Goal: Task Accomplishment & Management: Use online tool/utility

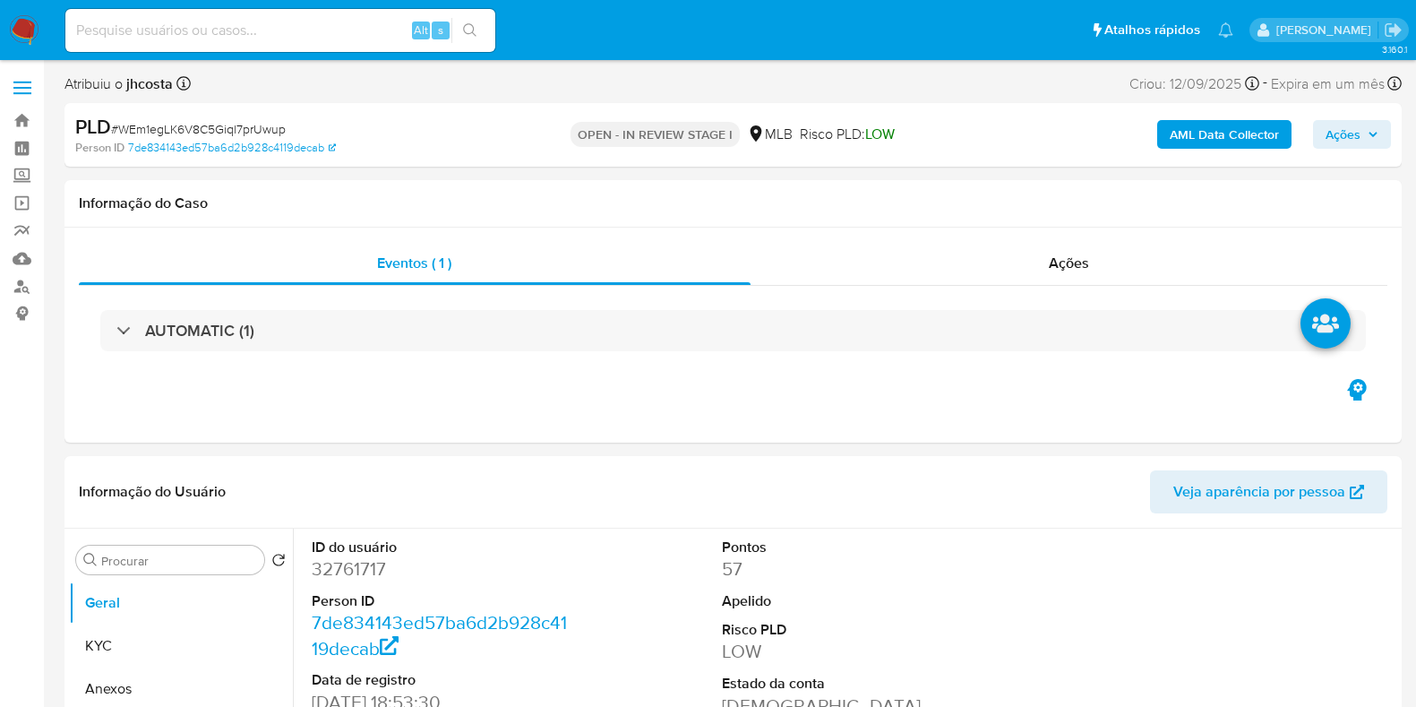
select select "10"
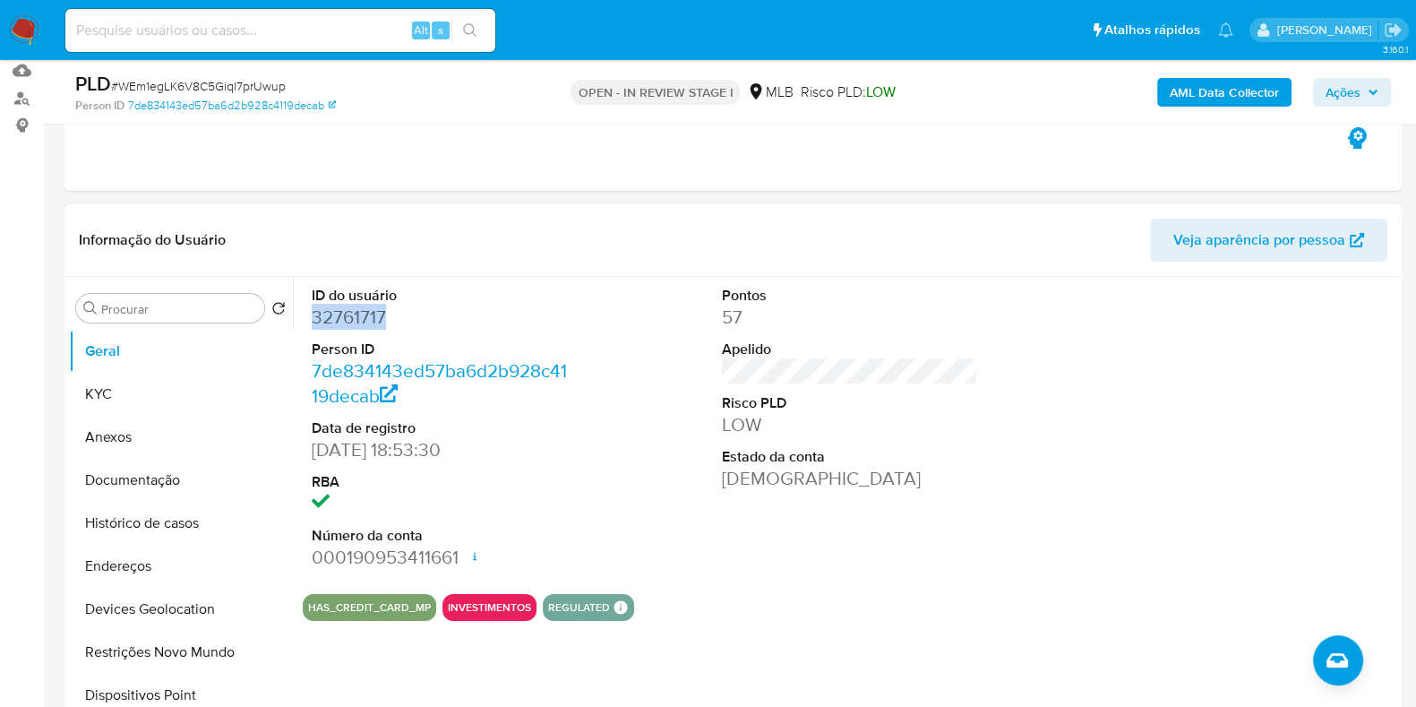
scroll to position [223, 0]
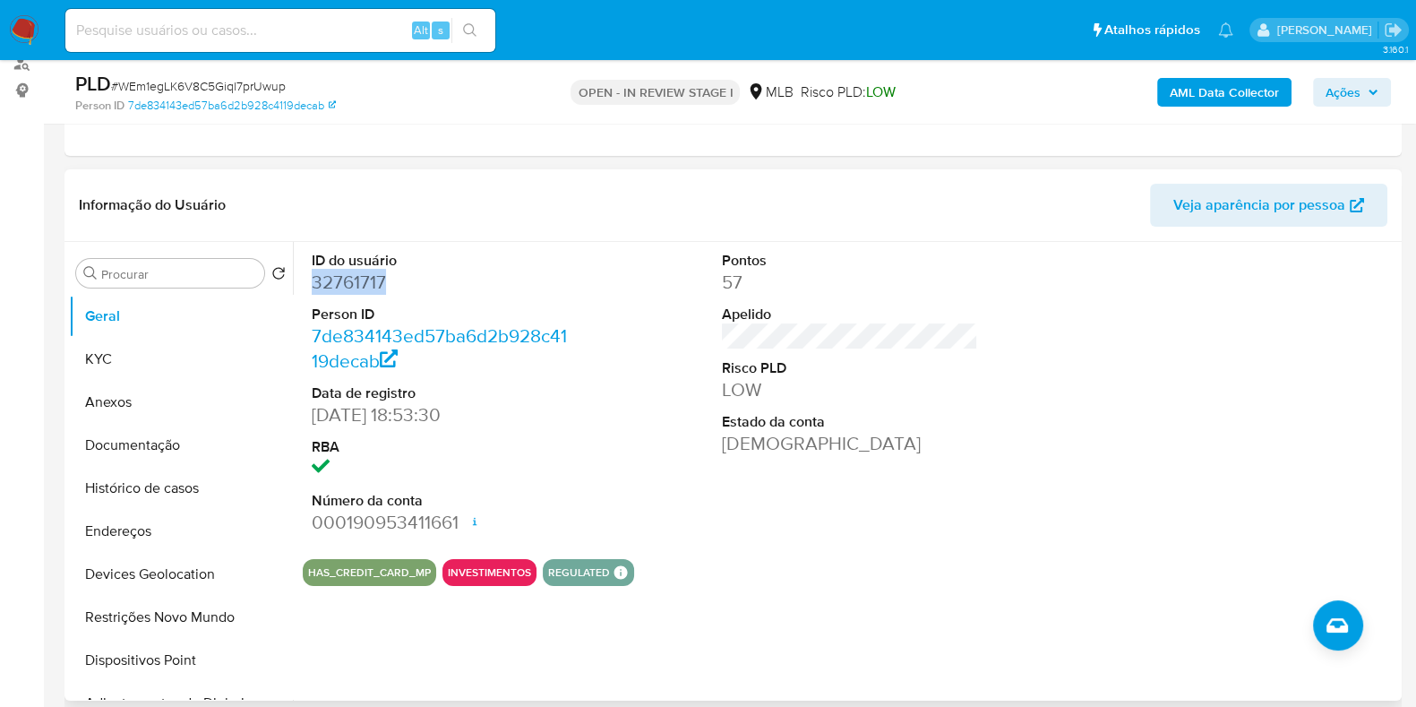
click at [637, 268] on div "ID do usuário 32761717 Person ID 7de834143ed57ba6d2b928c4119decab Data de regis…" at bounding box center [850, 393] width 1095 height 303
click at [605, 284] on div "ID do usuário 32761717 Person ID 7de834143ed57ba6d2b928c4119decab Data de regis…" at bounding box center [850, 393] width 1095 height 303
click at [127, 388] on button "Anexos" at bounding box center [174, 402] width 210 height 43
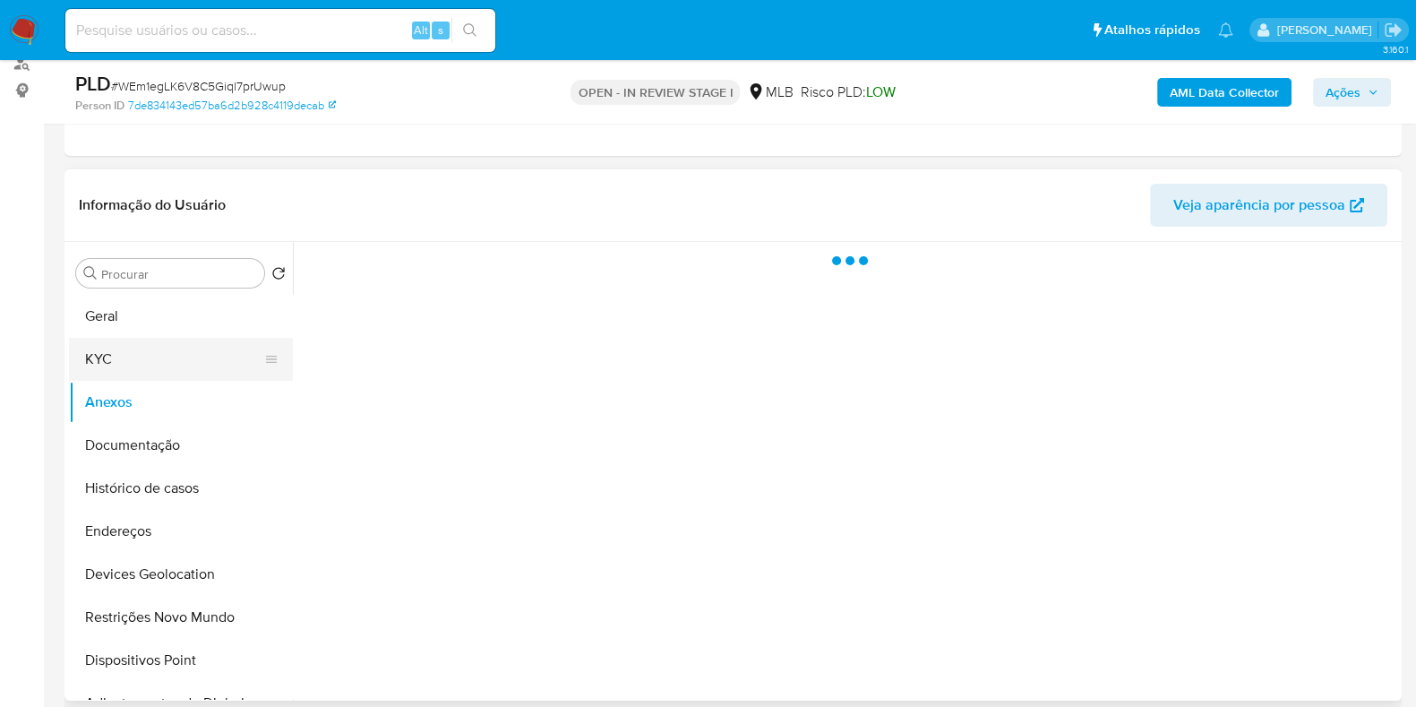
click at [110, 366] on button "KYC" at bounding box center [174, 359] width 210 height 43
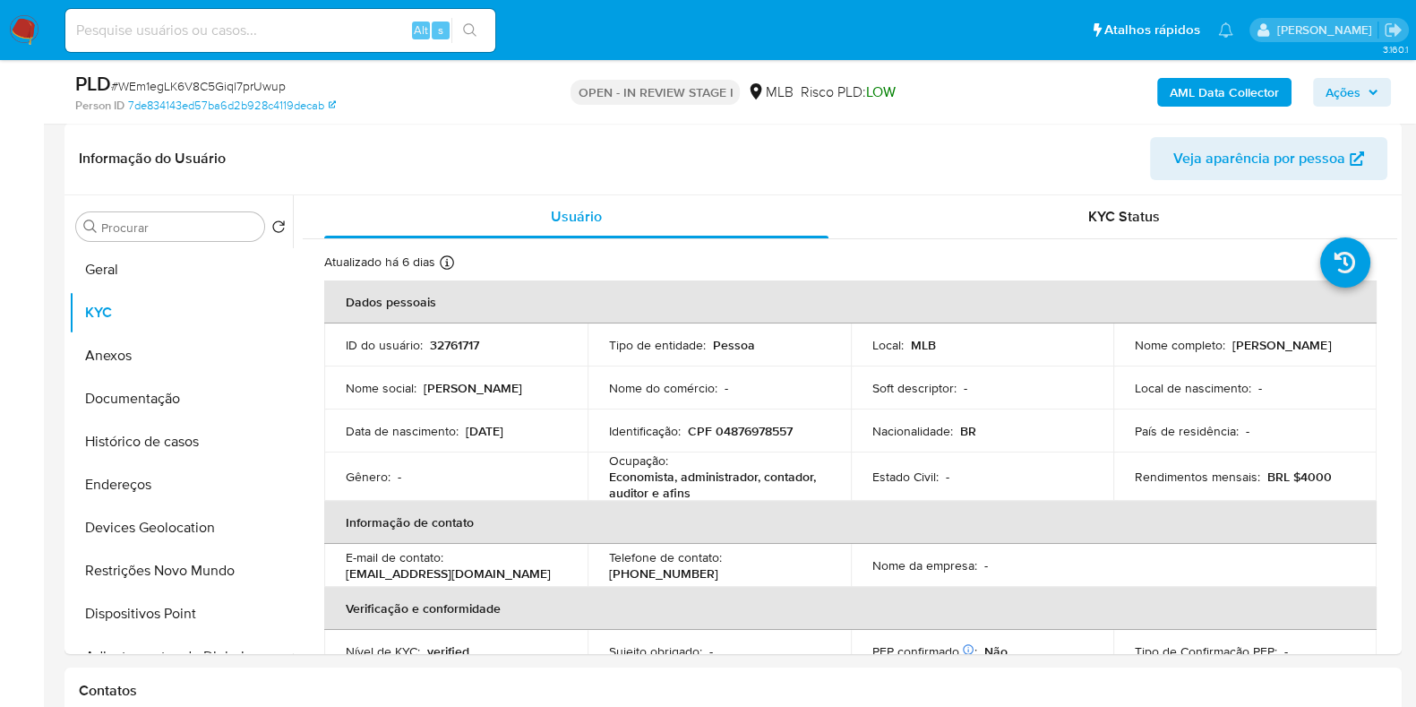
scroll to position [277, 0]
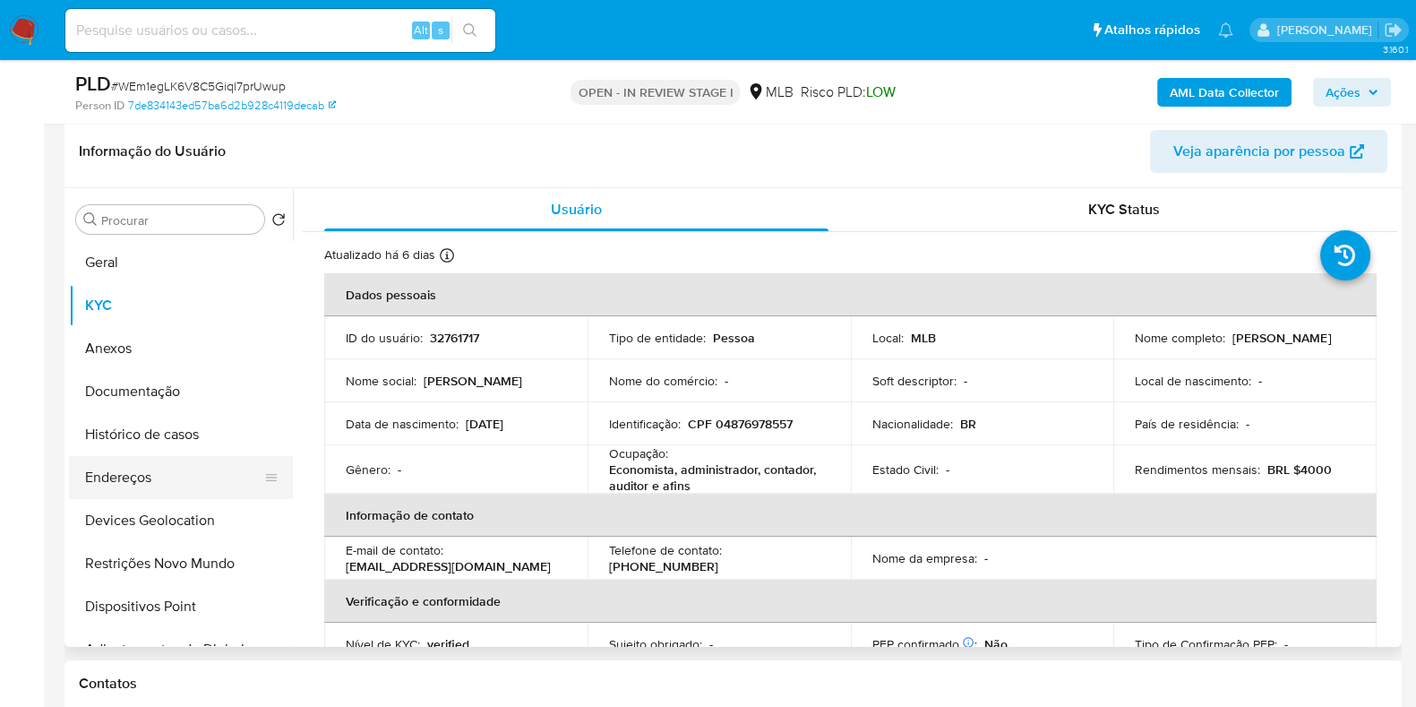
click at [145, 464] on button "Endereços" at bounding box center [174, 477] width 210 height 43
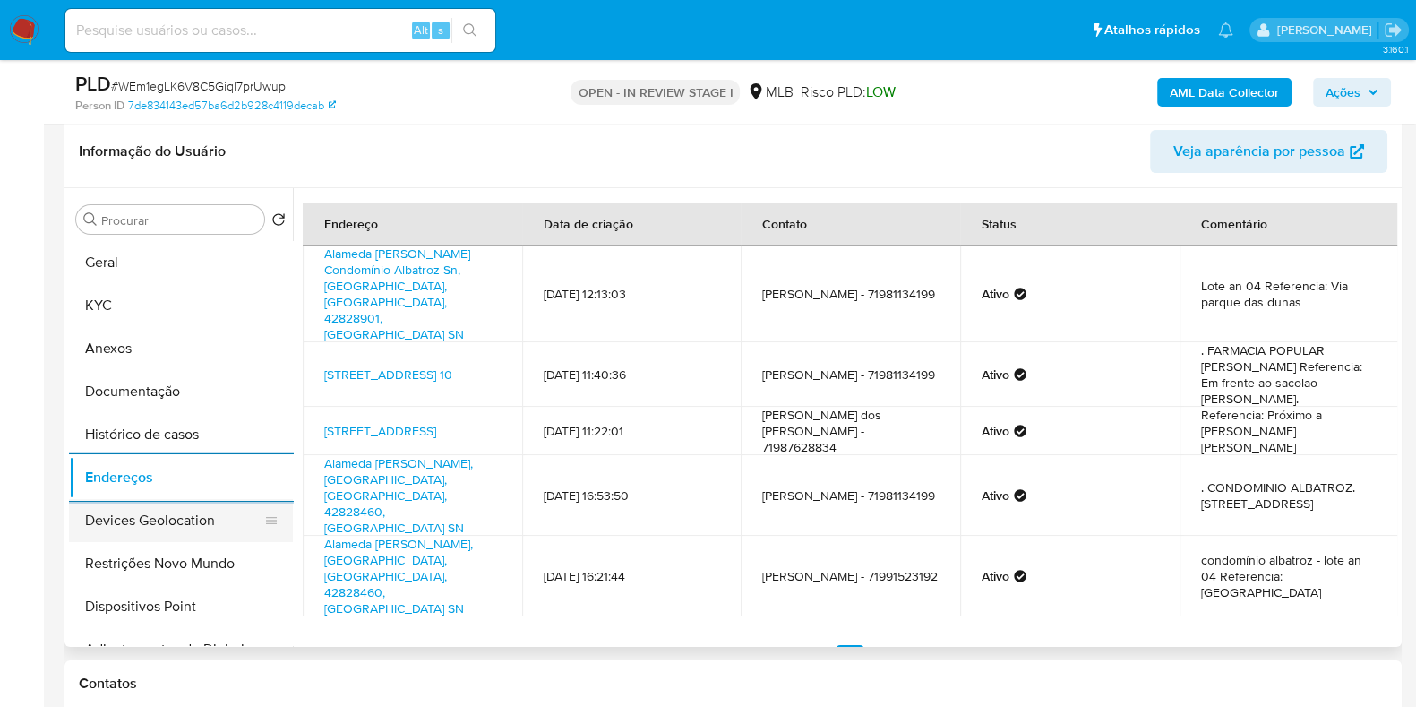
click at [133, 520] on button "Devices Geolocation" at bounding box center [174, 520] width 210 height 43
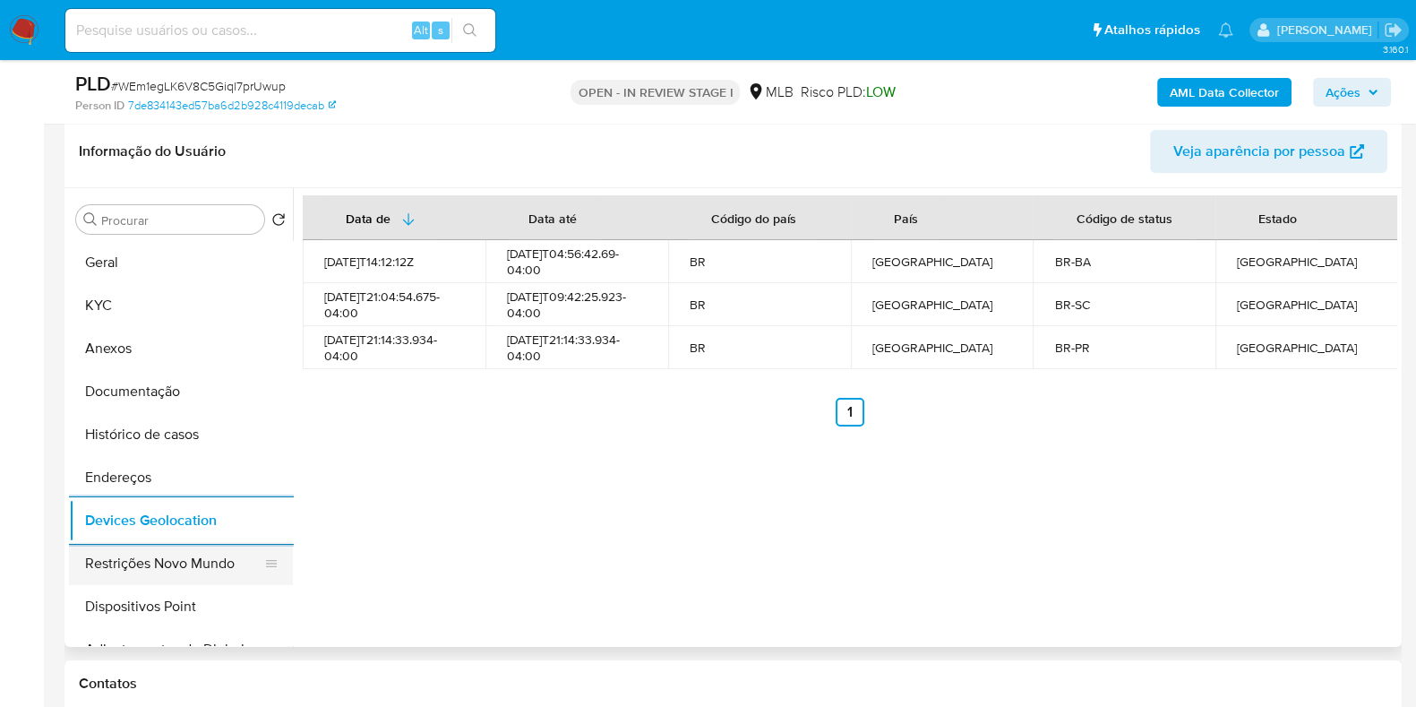
click at [159, 575] on button "Restrições Novo Mundo" at bounding box center [174, 563] width 210 height 43
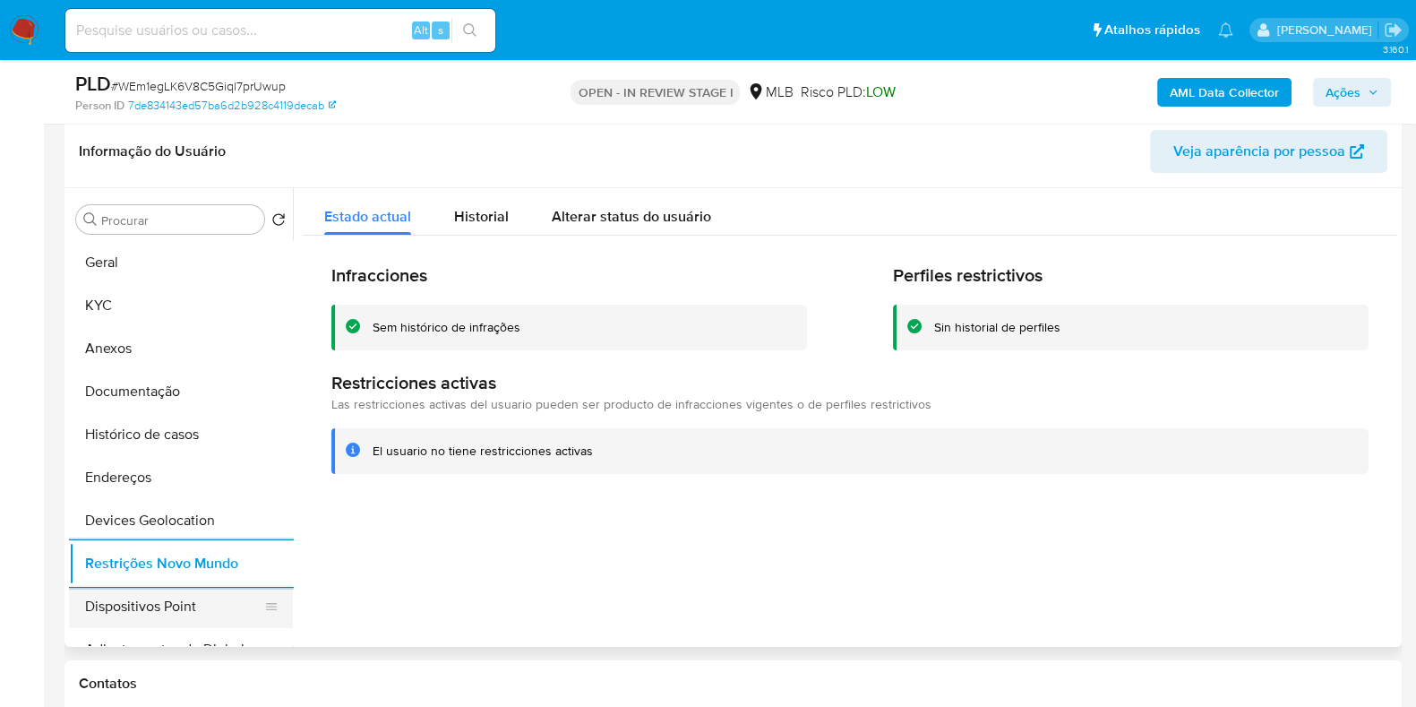
click at [171, 607] on button "Dispositivos Point" at bounding box center [174, 606] width 210 height 43
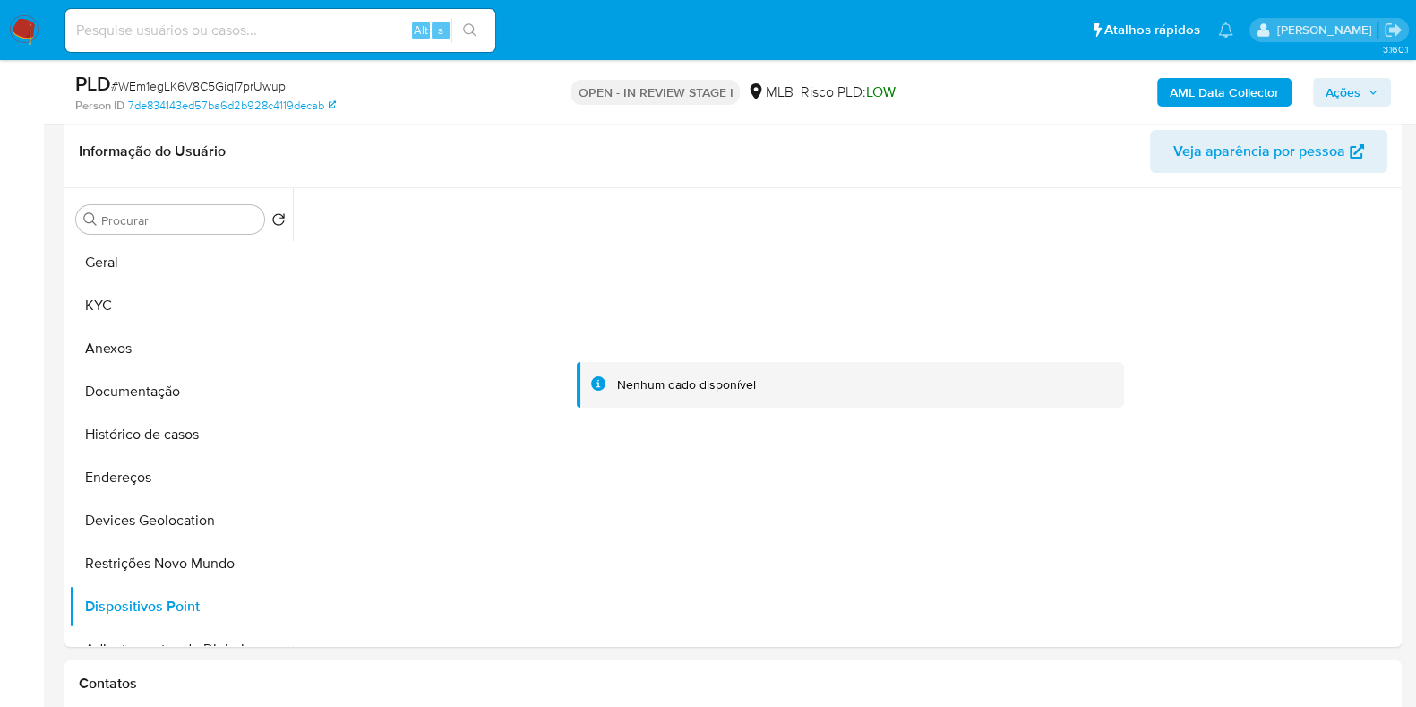
click at [1253, 95] on b "AML Data Collector" at bounding box center [1224, 92] width 109 height 29
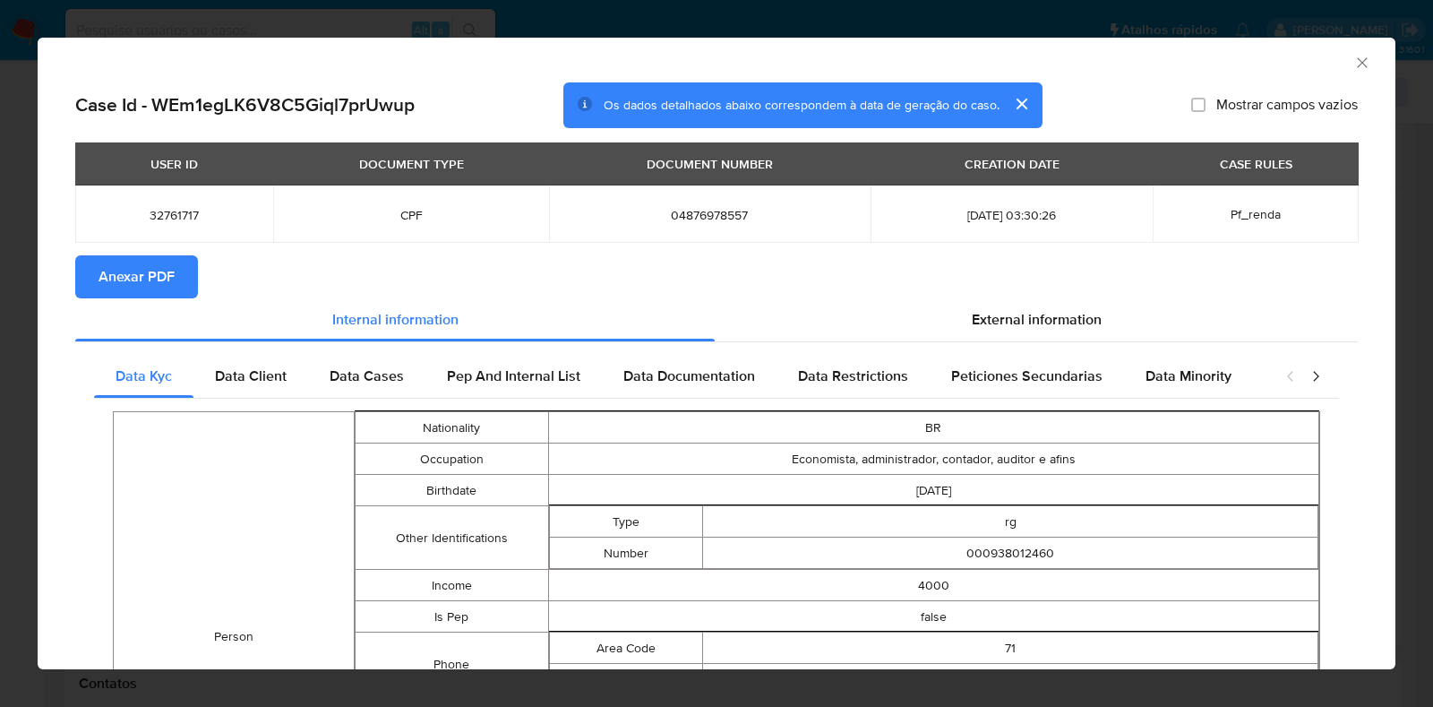
click at [150, 266] on span "Anexar PDF" at bounding box center [137, 276] width 76 height 39
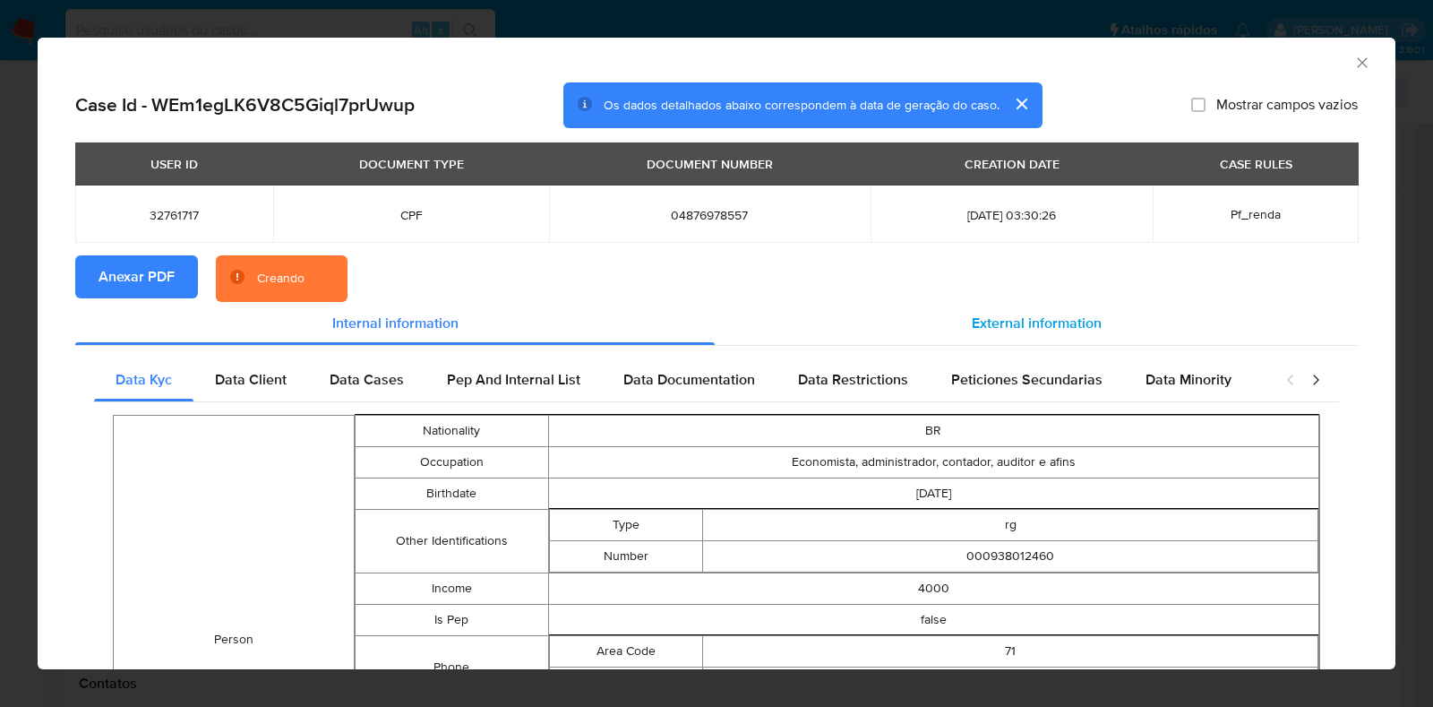
click at [1059, 319] on span "External information" at bounding box center [1037, 323] width 130 height 21
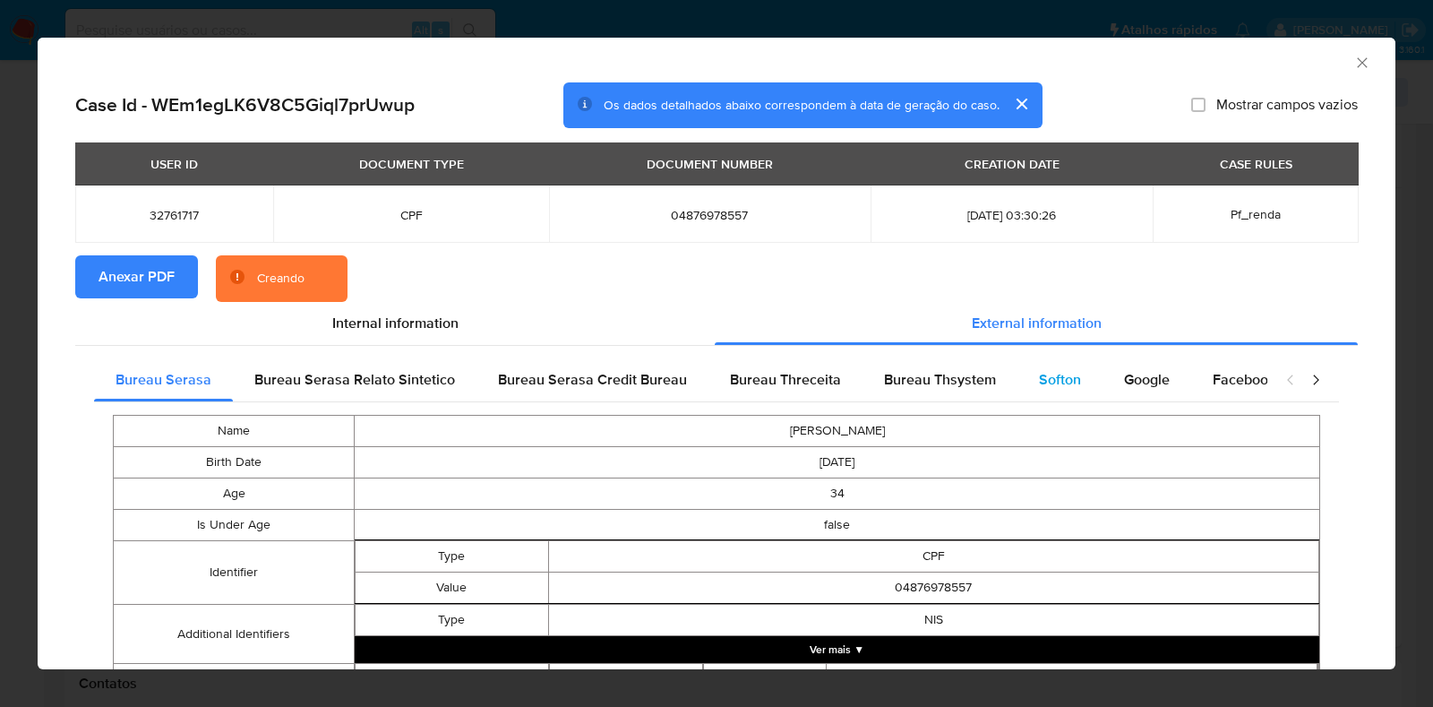
click at [1063, 376] on span "Softon" at bounding box center [1060, 379] width 42 height 21
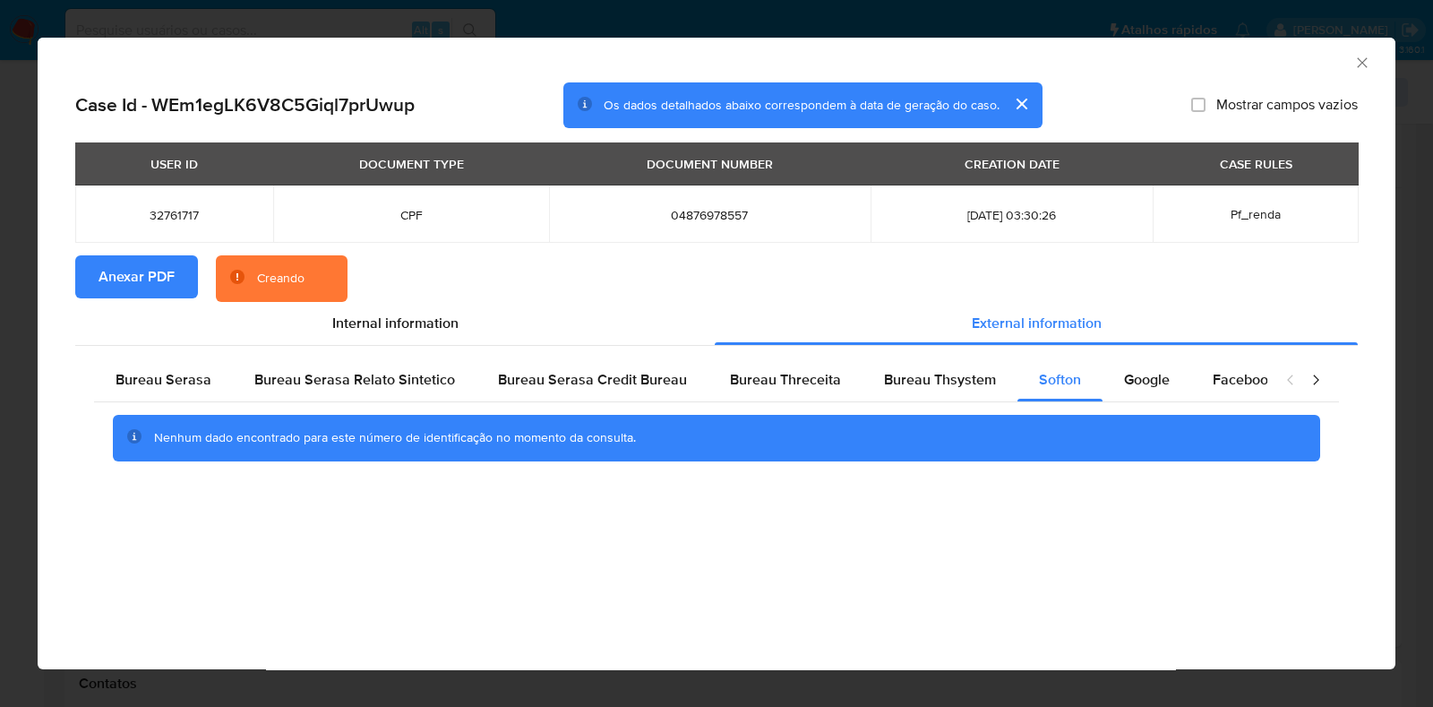
click at [1365, 58] on icon "Fechar a janela" at bounding box center [1363, 63] width 18 height 18
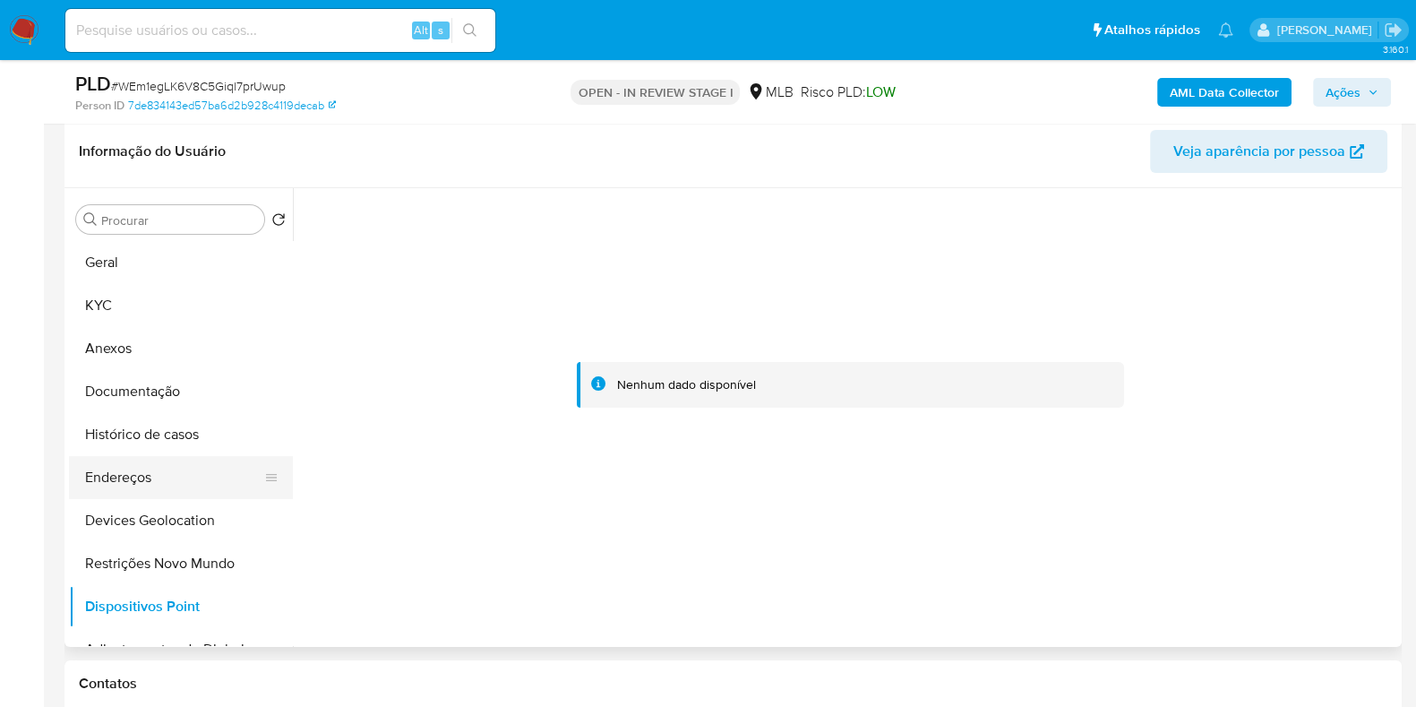
click at [152, 467] on button "Endereços" at bounding box center [174, 477] width 210 height 43
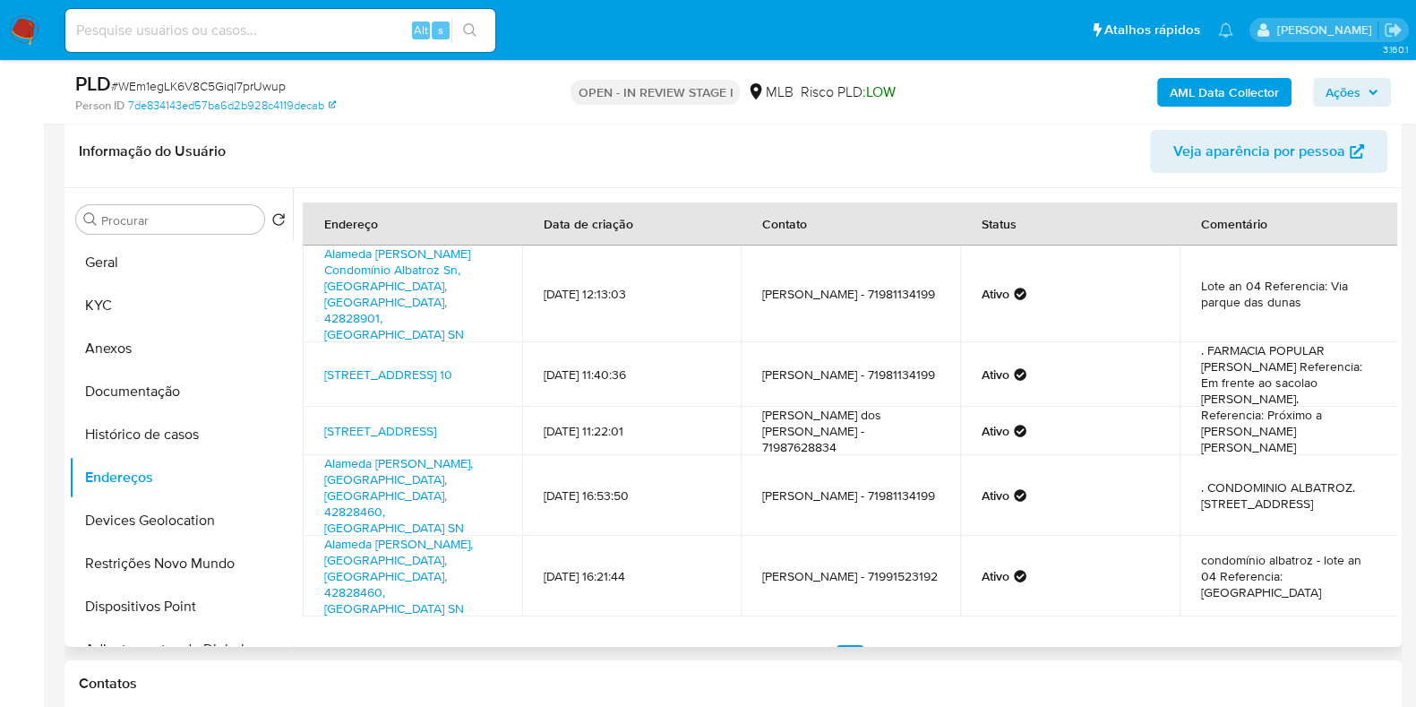
drag, startPoint x: 323, startPoint y: 348, endPoint x: 514, endPoint y: 365, distance: 192.4
click at [470, 407] on td "Rua Do Chimarrão 26, Camaçari, Bahia, 42827160, Brasil 26" at bounding box center [412, 431] width 219 height 48
copy link "Rua Do Chimarrão 26, Camaçari, Bahia, 42827160"
click at [366, 422] on link "Rua Do Chimarrão 26, Camaçari, Bahia, 42827160, Brasil 26" at bounding box center [380, 431] width 112 height 18
click at [133, 302] on button "KYC" at bounding box center [174, 305] width 210 height 43
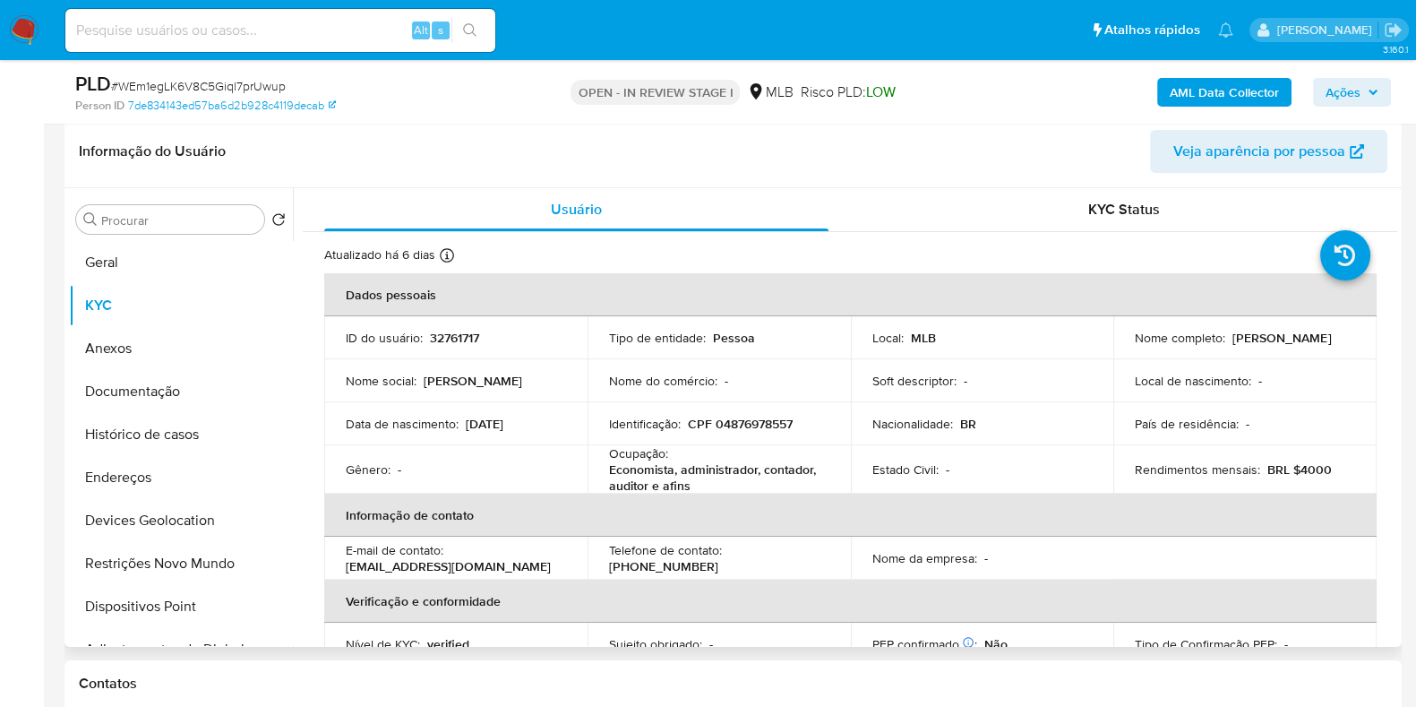
click at [726, 421] on p "CPF 04876978557" at bounding box center [740, 424] width 105 height 16
copy p "04876978557"
click at [85, 383] on button "Documentação" at bounding box center [174, 391] width 210 height 43
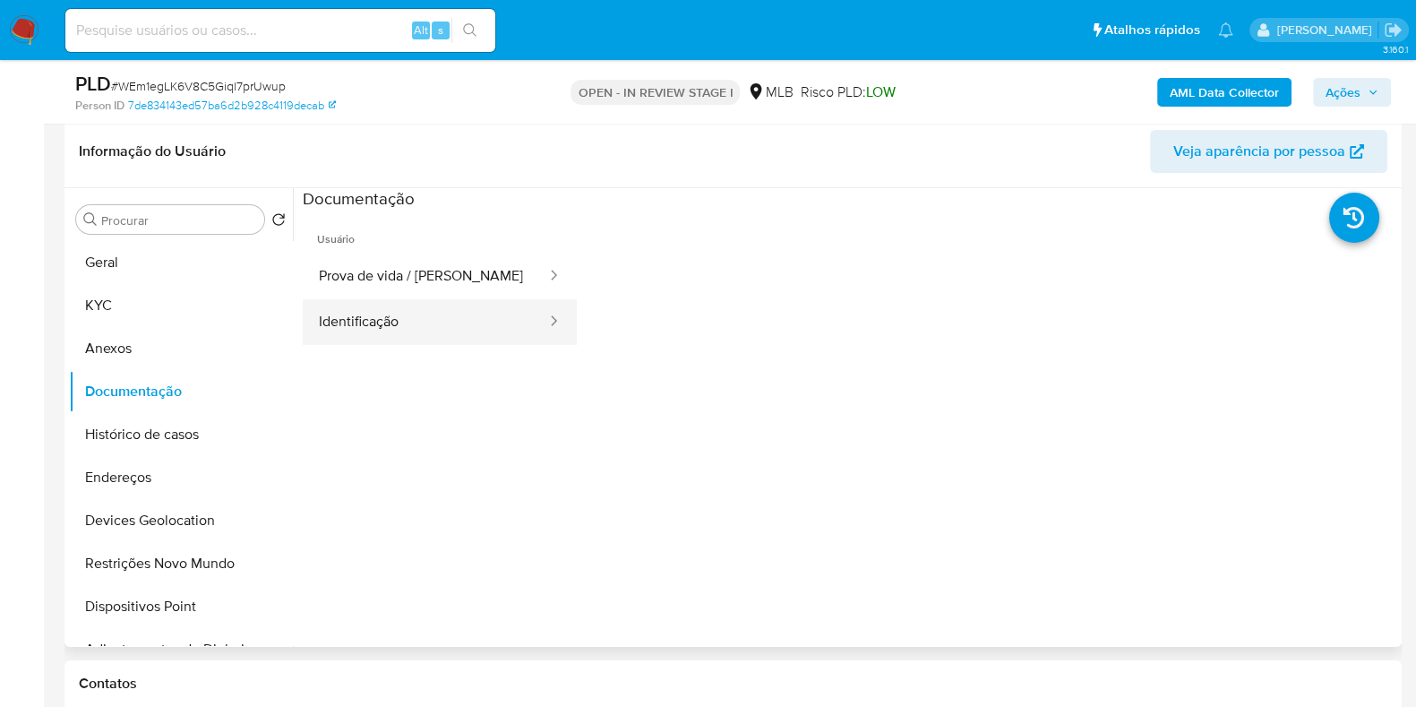
click at [468, 316] on button "Identificação" at bounding box center [425, 322] width 245 height 46
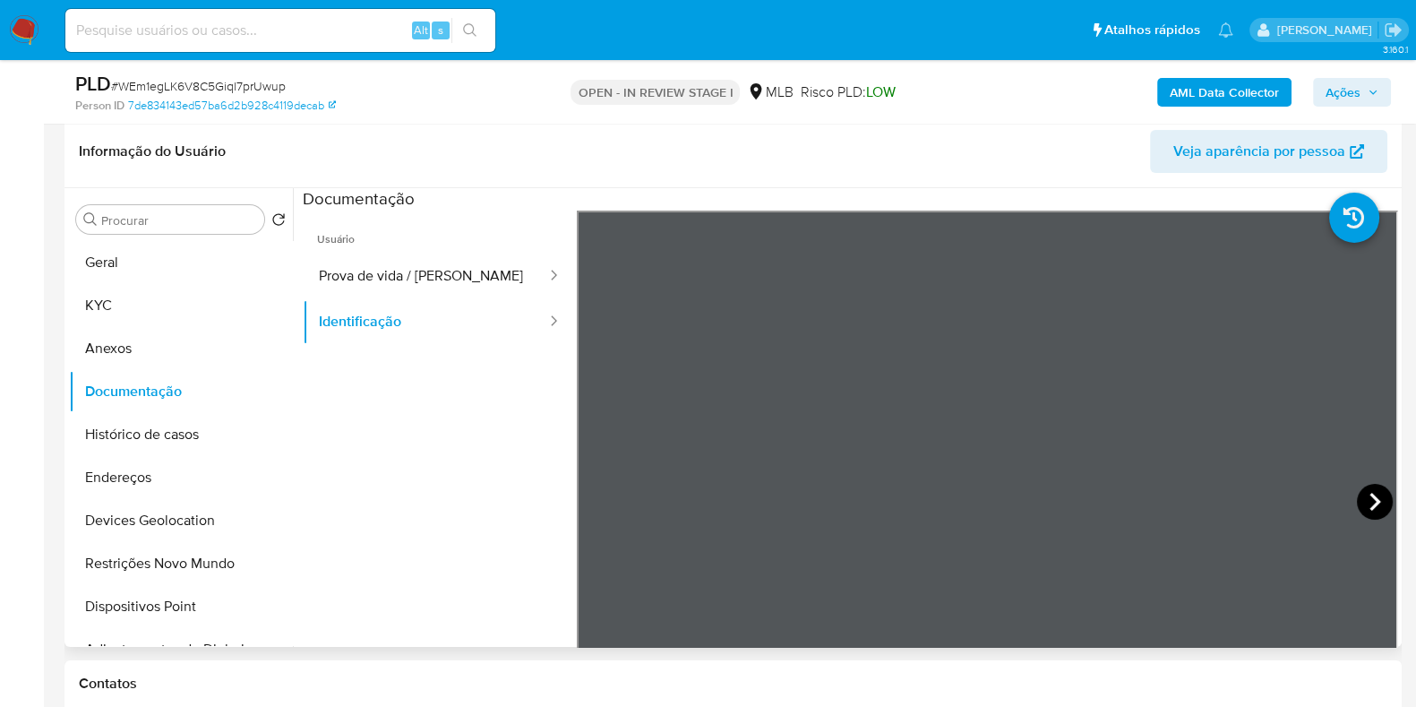
click at [1369, 489] on icon at bounding box center [1375, 502] width 36 height 36
click at [591, 507] on icon at bounding box center [599, 502] width 36 height 36
click at [90, 307] on button "KYC" at bounding box center [174, 305] width 210 height 43
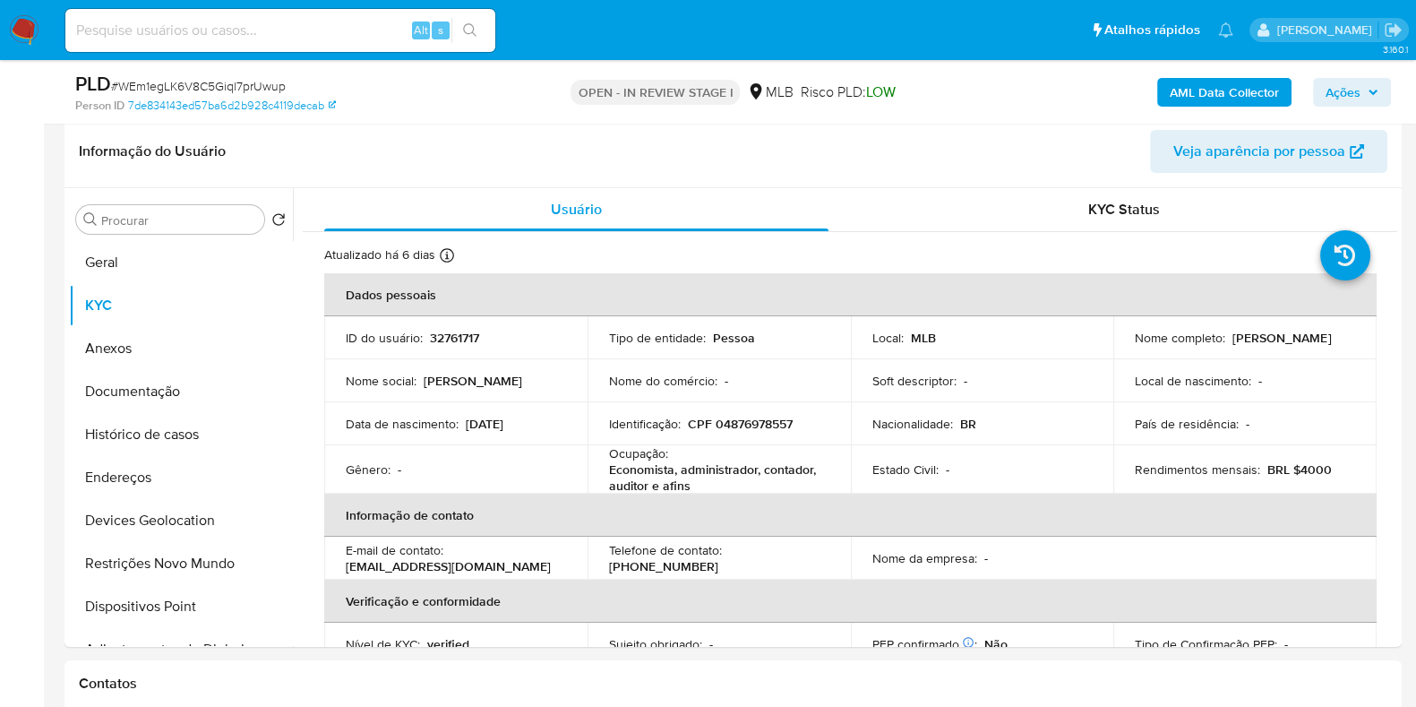
click at [746, 427] on p "CPF 04876978557" at bounding box center [740, 424] width 105 height 16
click at [744, 427] on p "CPF 04876978557" at bounding box center [740, 424] width 105 height 16
copy p "04876978557"
drag, startPoint x: 1232, startPoint y: 343, endPoint x: 1295, endPoint y: 332, distance: 63.6
click at [1313, 336] on p "[PERSON_NAME]" at bounding box center [1282, 338] width 99 height 16
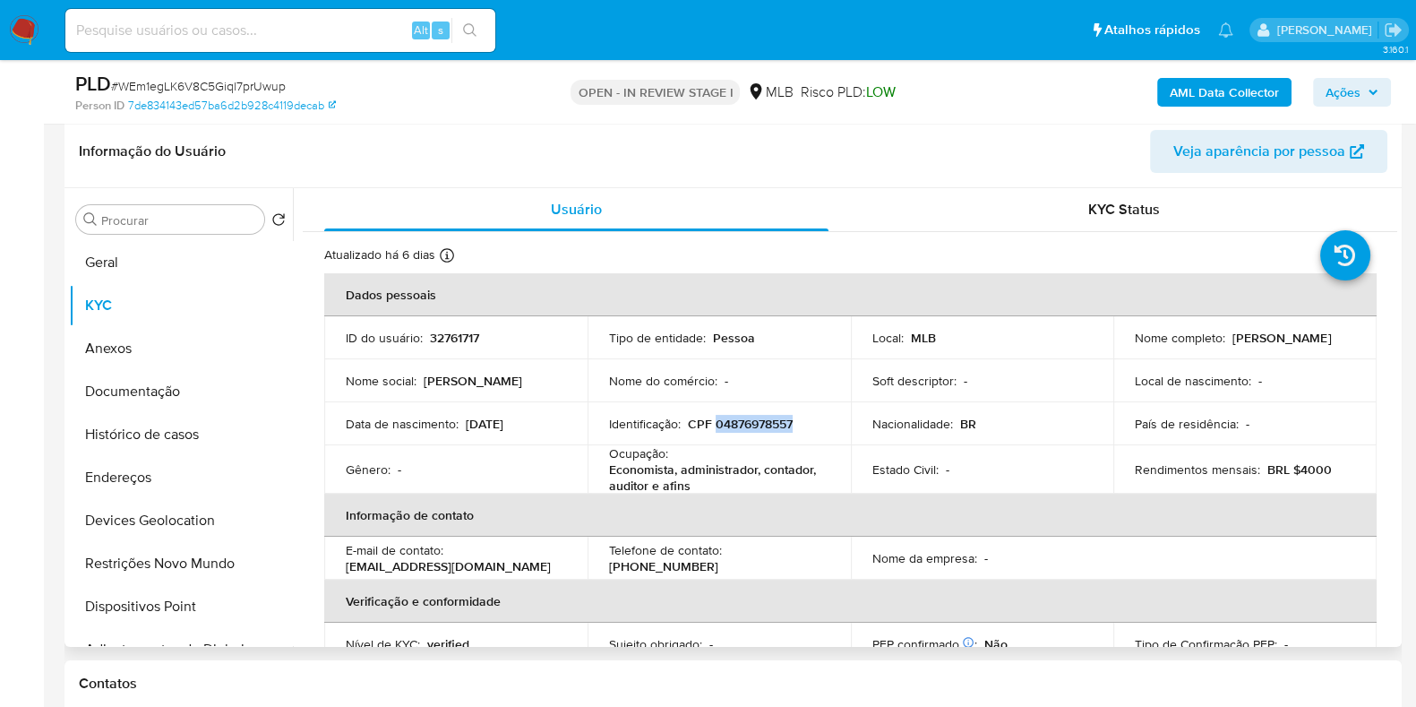
click at [1279, 338] on p "[PERSON_NAME]" at bounding box center [1282, 338] width 99 height 16
drag, startPoint x: 1228, startPoint y: 336, endPoint x: 1348, endPoint y: 334, distance: 120.1
click at [1348, 334] on td "Nome completo : Valeria Leal Santana" at bounding box center [1245, 337] width 263 height 43
copy p "[PERSON_NAME]"
click at [193, 555] on button "Restrições Novo Mundo" at bounding box center [174, 563] width 210 height 43
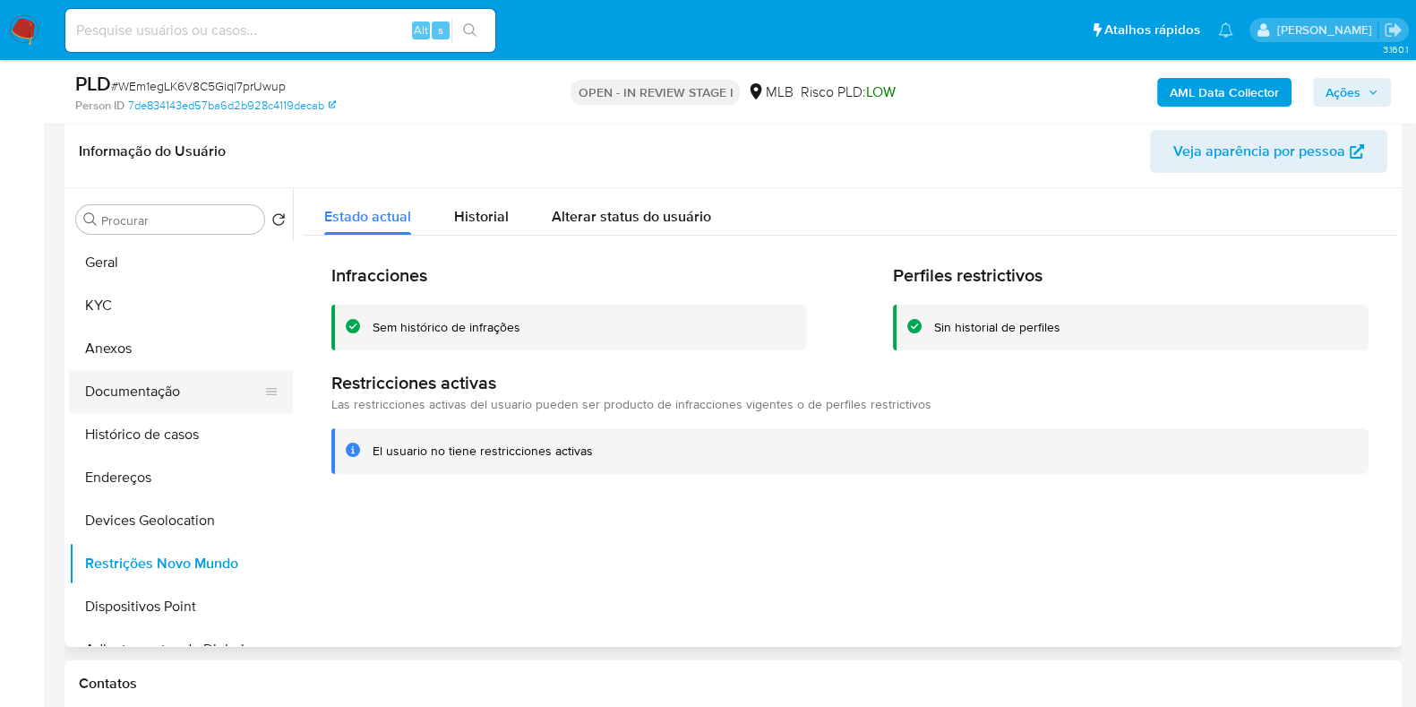
click at [214, 379] on button "Documentação" at bounding box center [174, 391] width 210 height 43
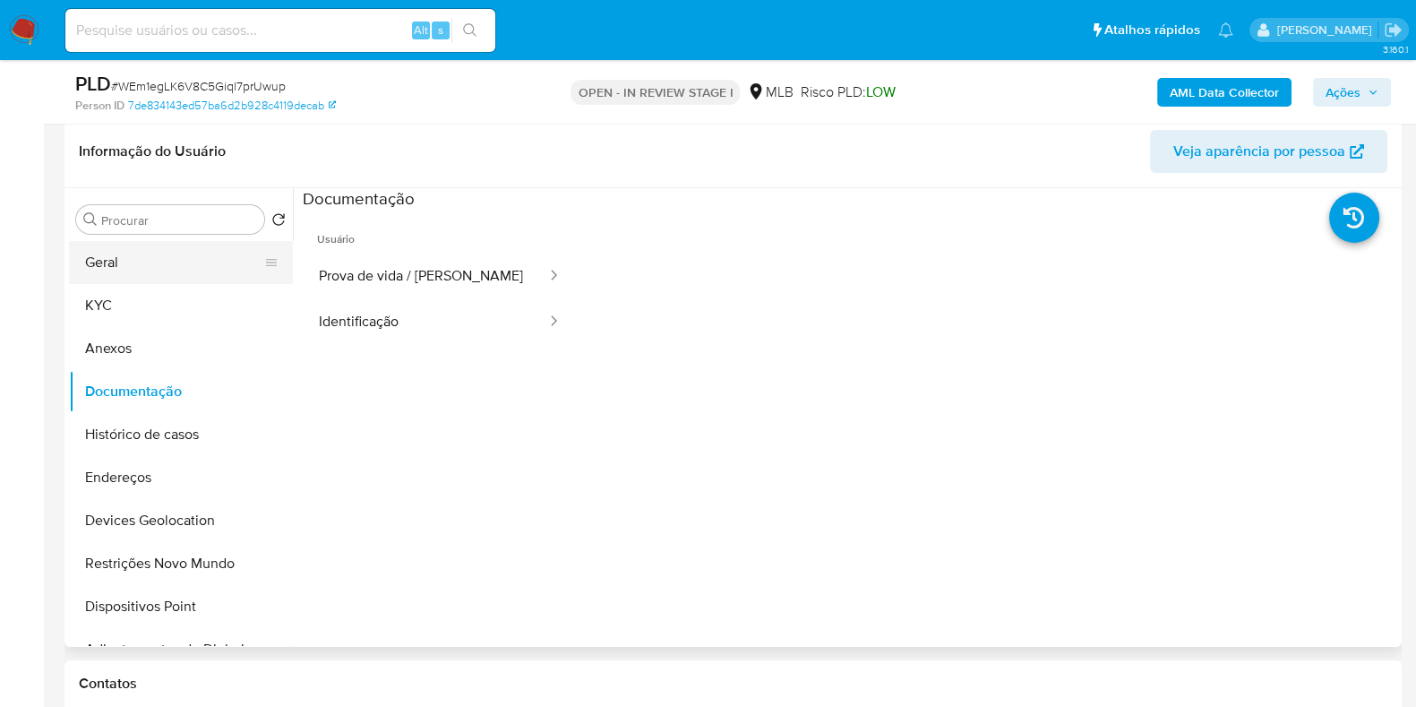
click at [125, 264] on button "Geral" at bounding box center [174, 262] width 210 height 43
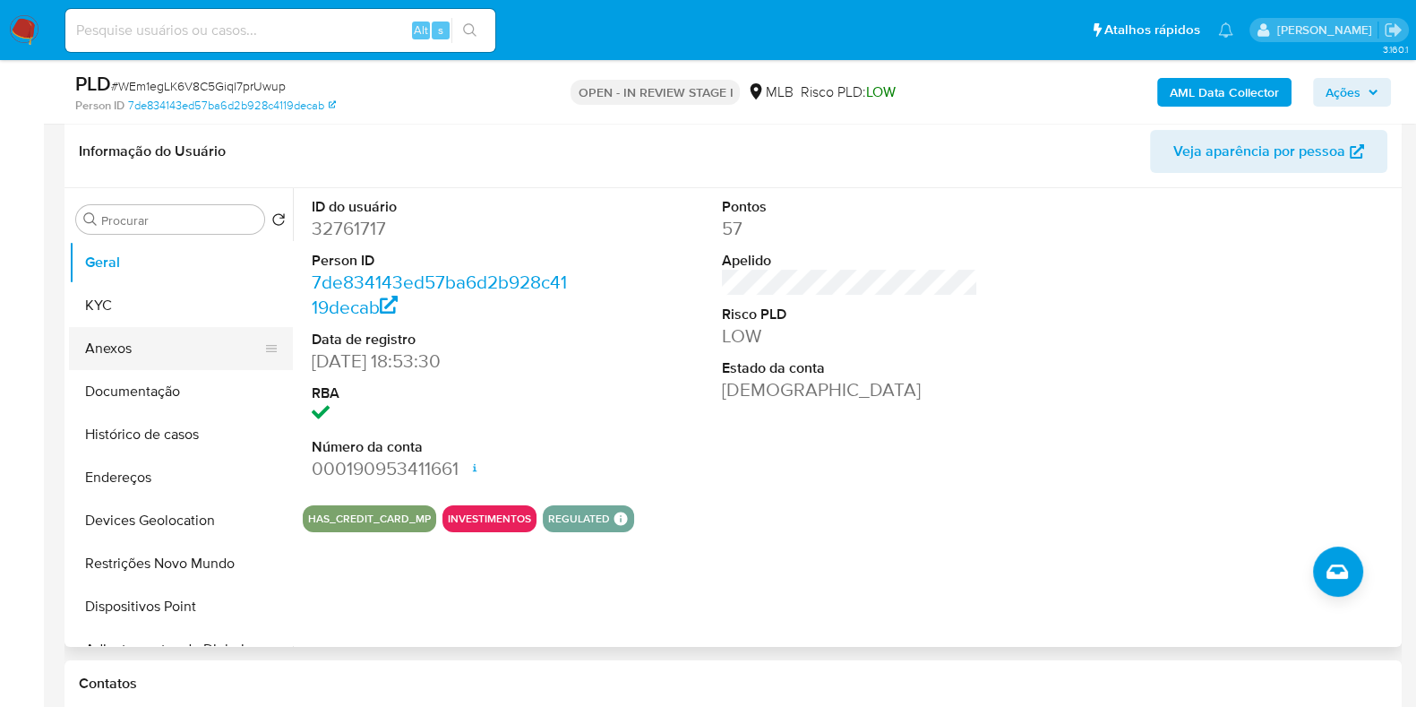
click at [148, 330] on button "Anexos" at bounding box center [174, 348] width 210 height 43
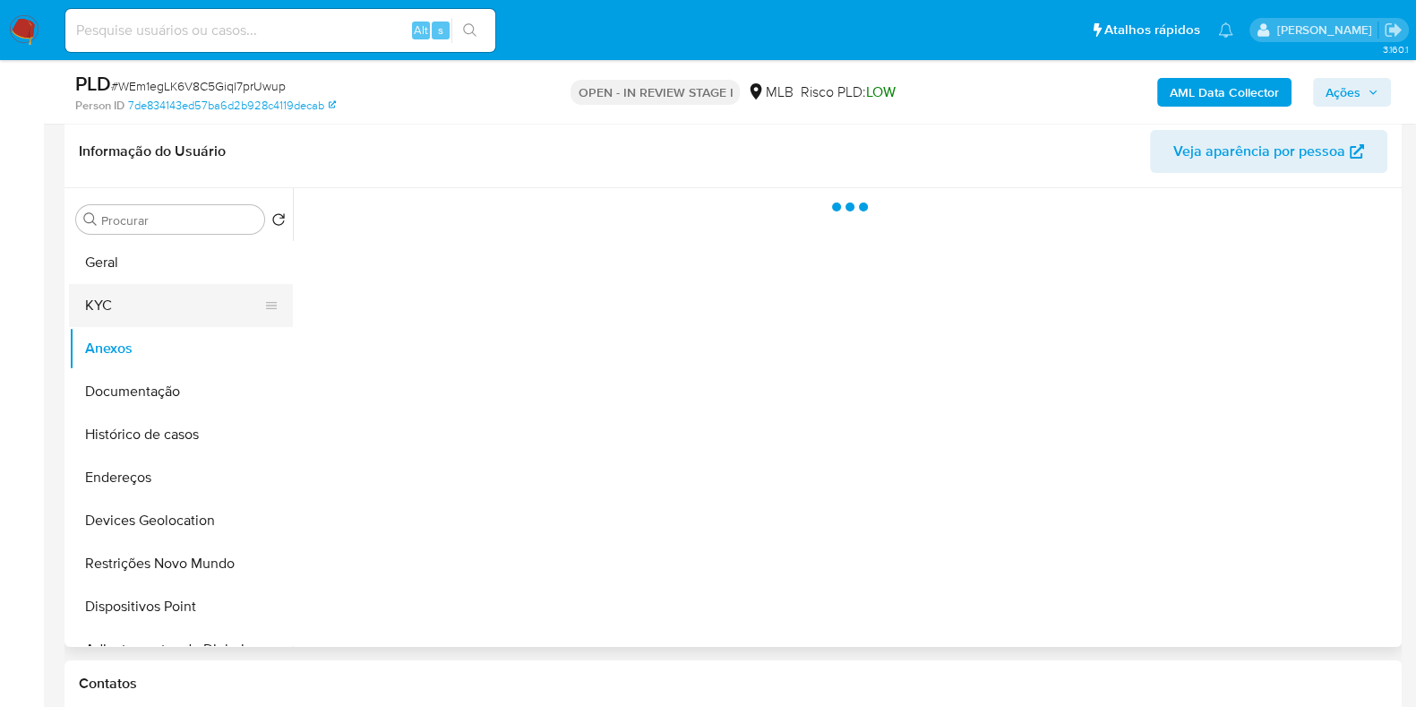
drag, startPoint x: 155, startPoint y: 309, endPoint x: 166, endPoint y: 306, distance: 11.1
click at [155, 307] on button "KYC" at bounding box center [174, 305] width 210 height 43
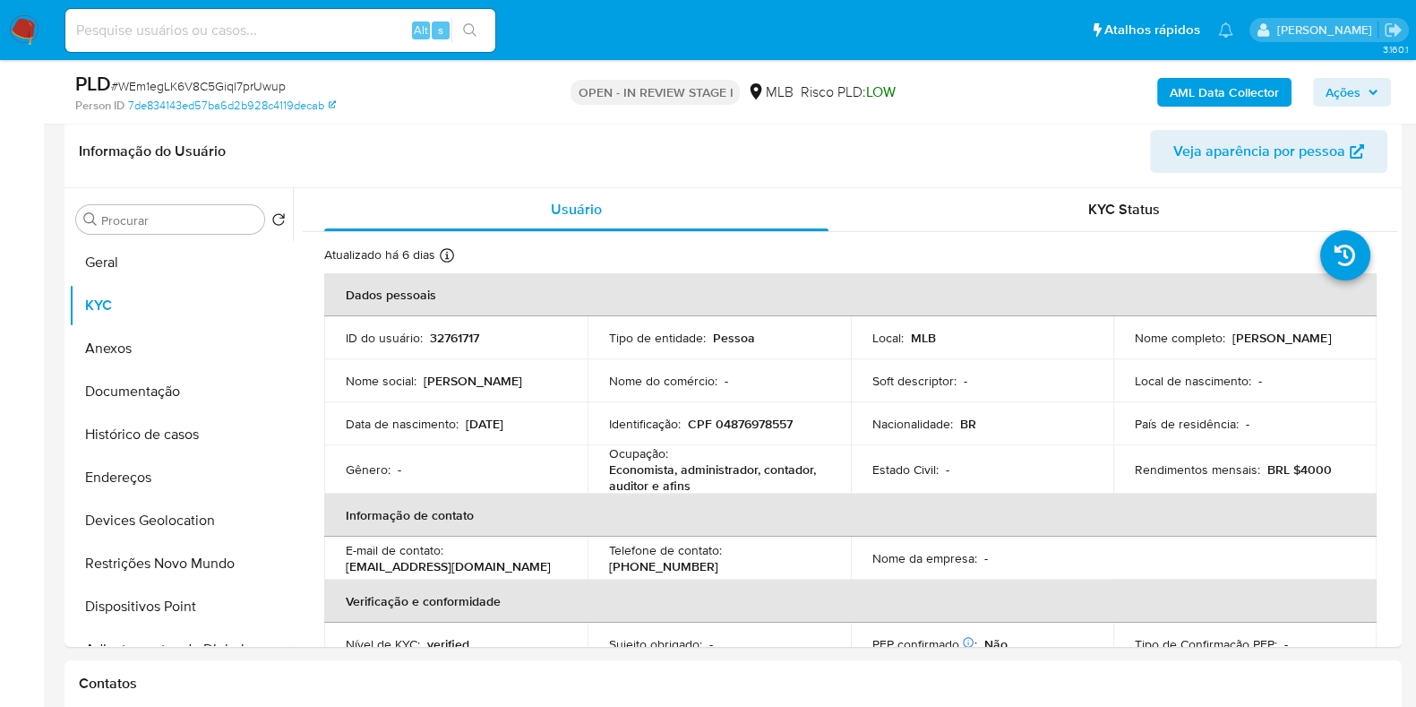
scroll to position [111, 0]
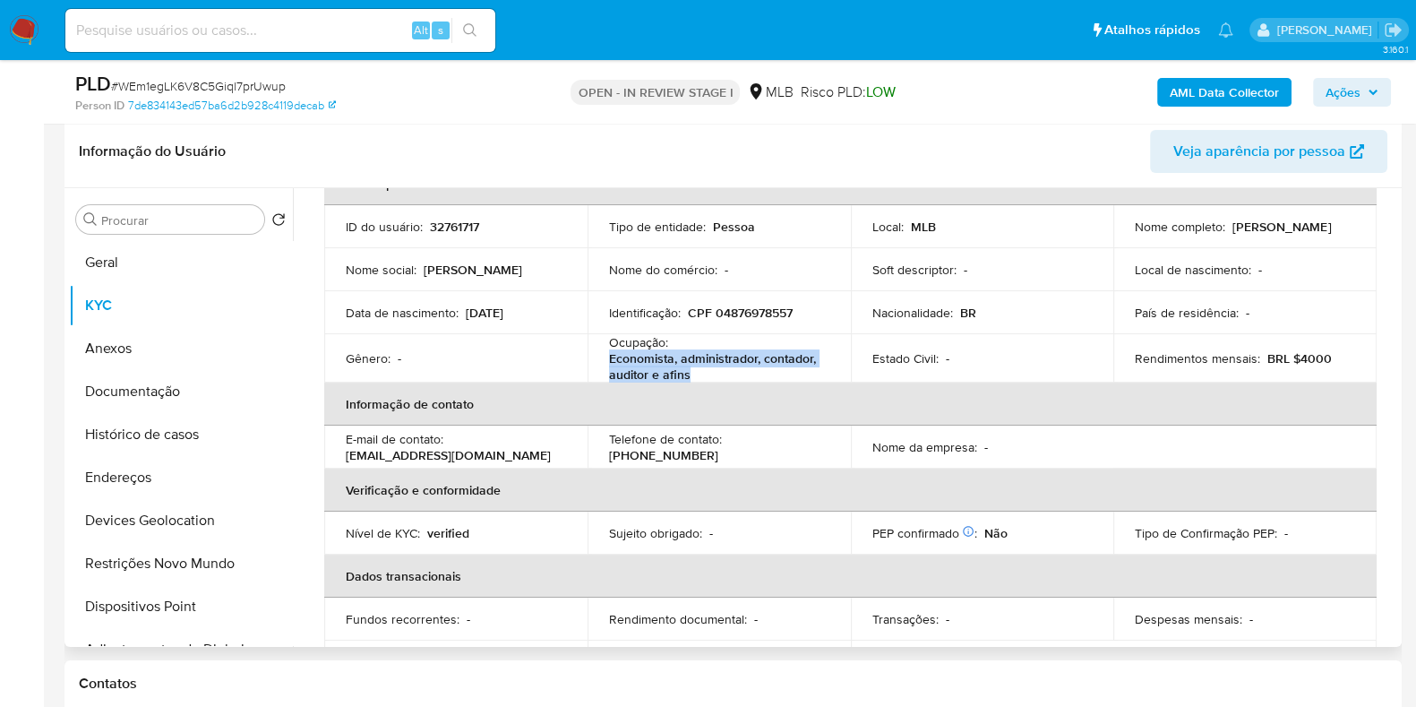
drag, startPoint x: 608, startPoint y: 356, endPoint x: 703, endPoint y: 372, distance: 96.3
click at [703, 372] on p "Economista, administrador, contador, auditor e afins" at bounding box center [715, 366] width 213 height 32
copy p "Economista, administrador, contador, auditor e afins"
click at [1339, 97] on span "Ações" at bounding box center [1343, 92] width 35 height 29
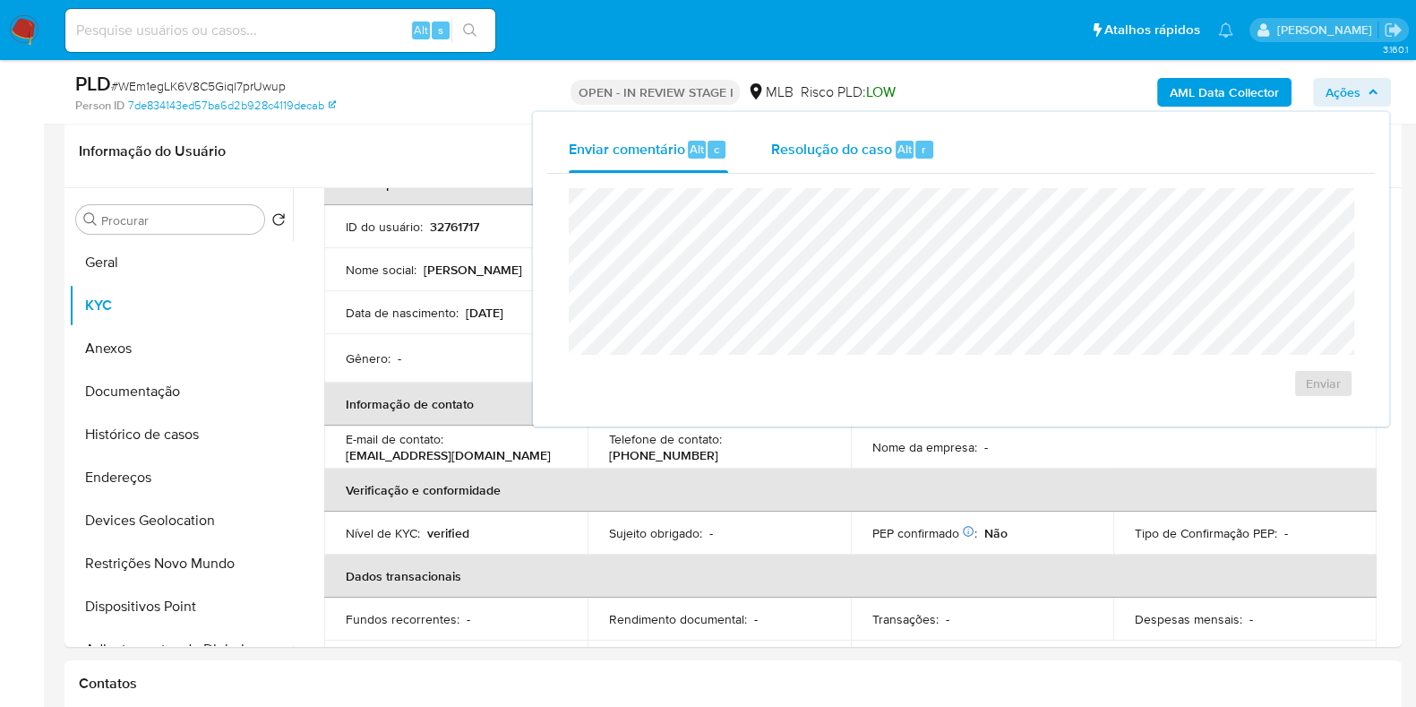
click at [888, 142] on span "Resolução do caso" at bounding box center [831, 148] width 121 height 21
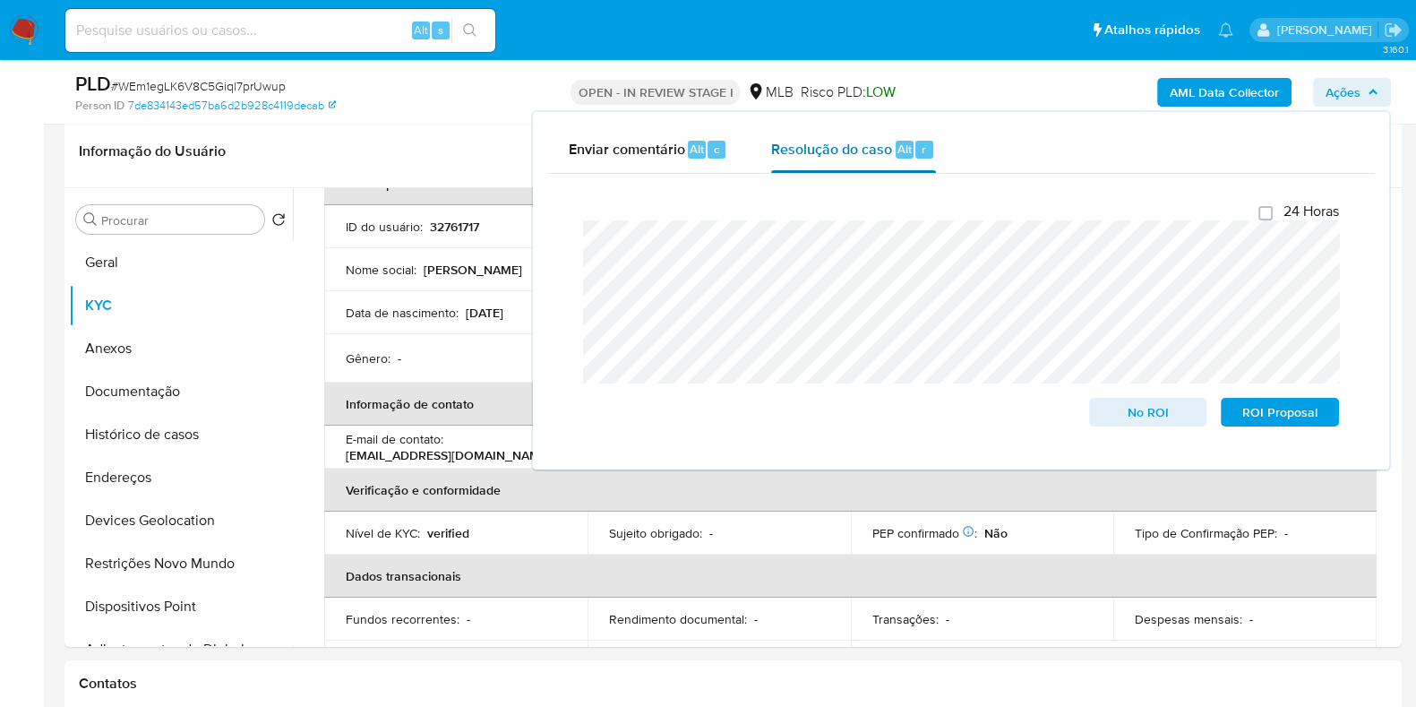
scroll to position [53, 0]
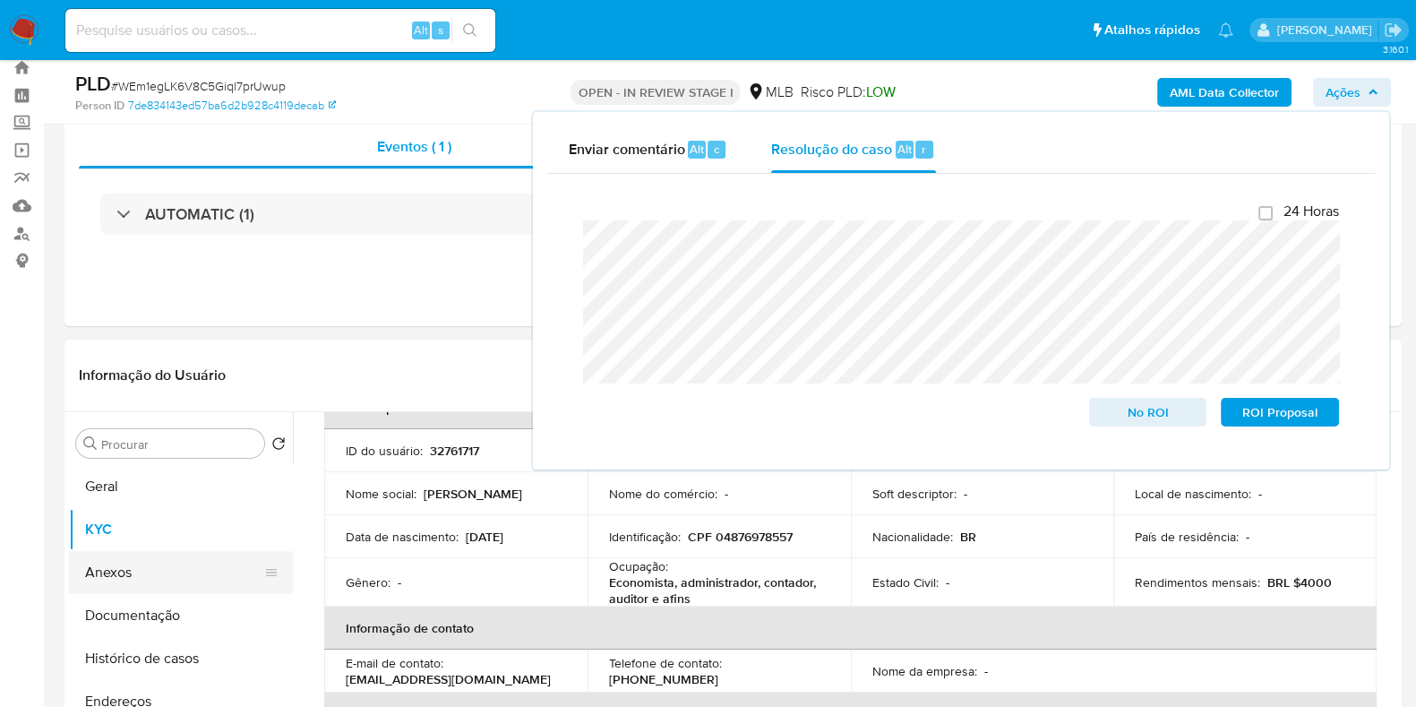
click at [151, 566] on button "Anexos" at bounding box center [174, 572] width 210 height 43
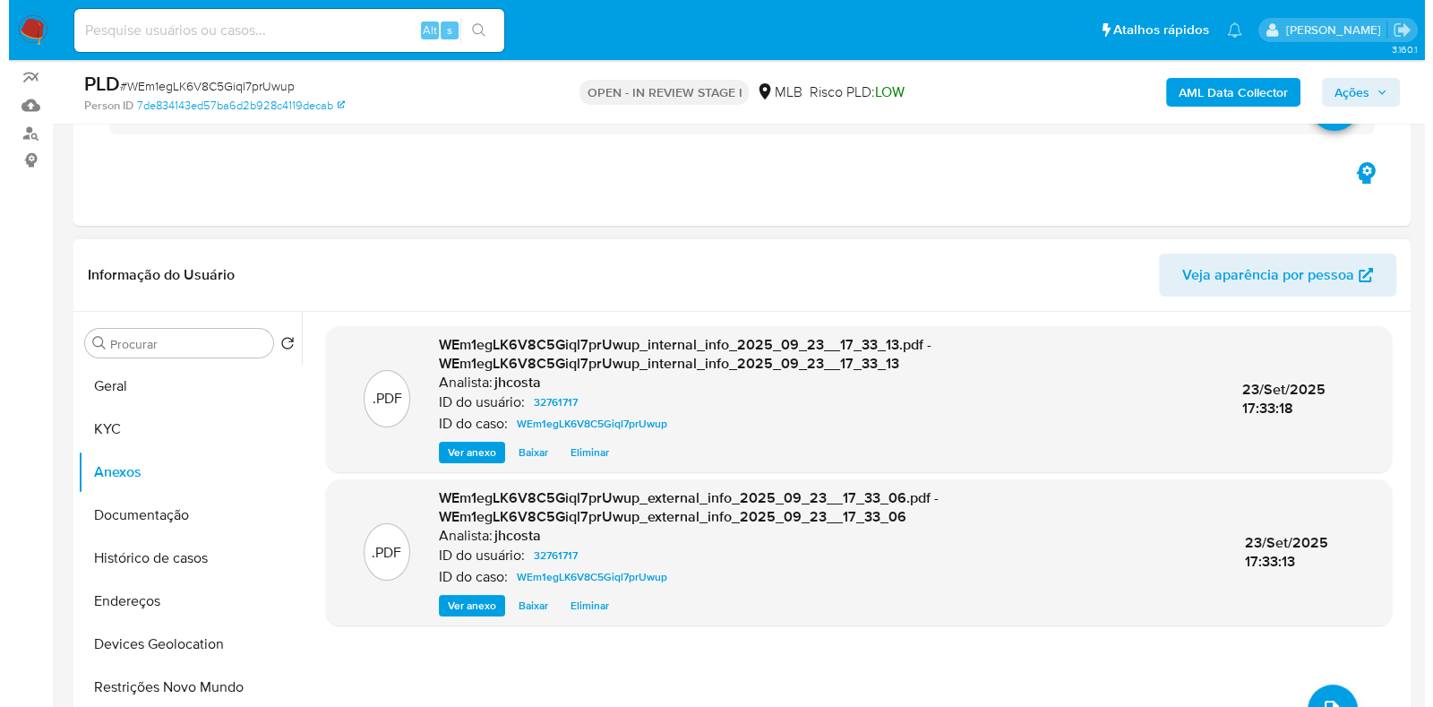
scroll to position [277, 0]
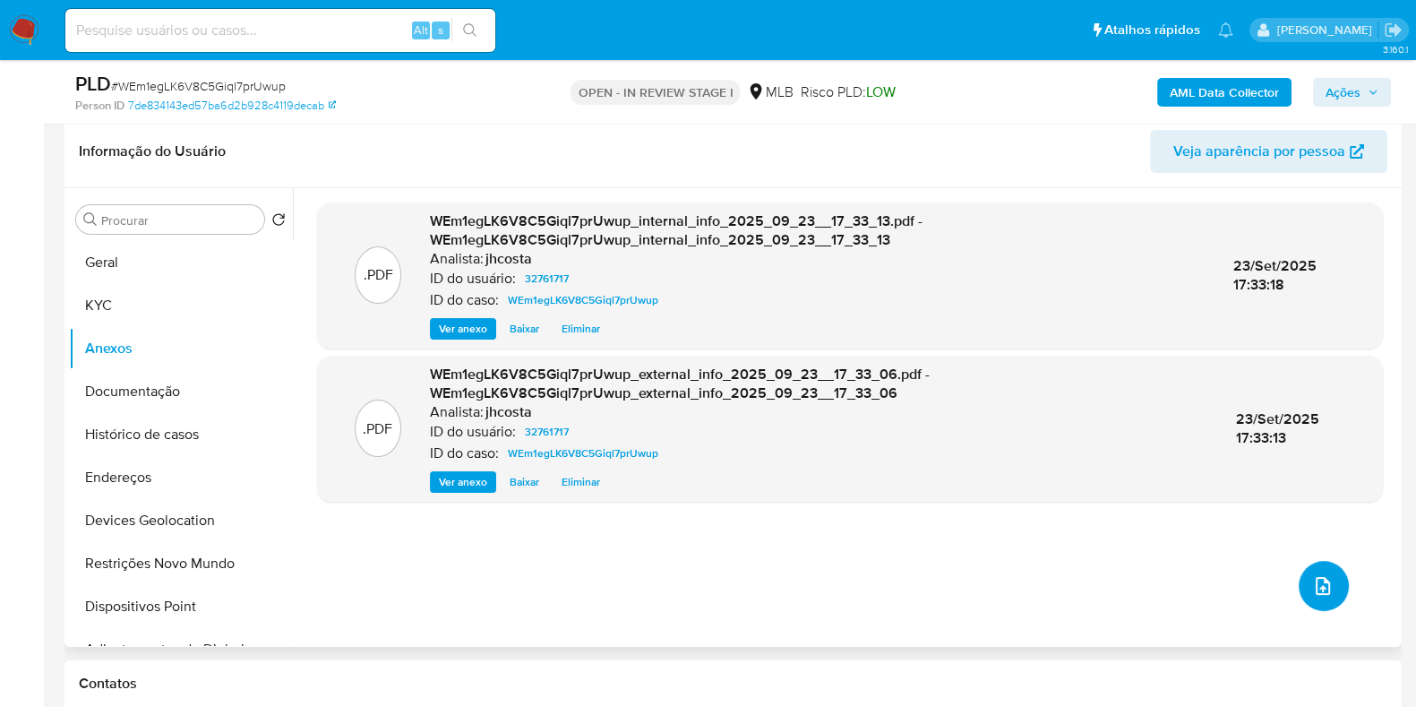
click at [1327, 580] on button "upload-file" at bounding box center [1324, 586] width 50 height 50
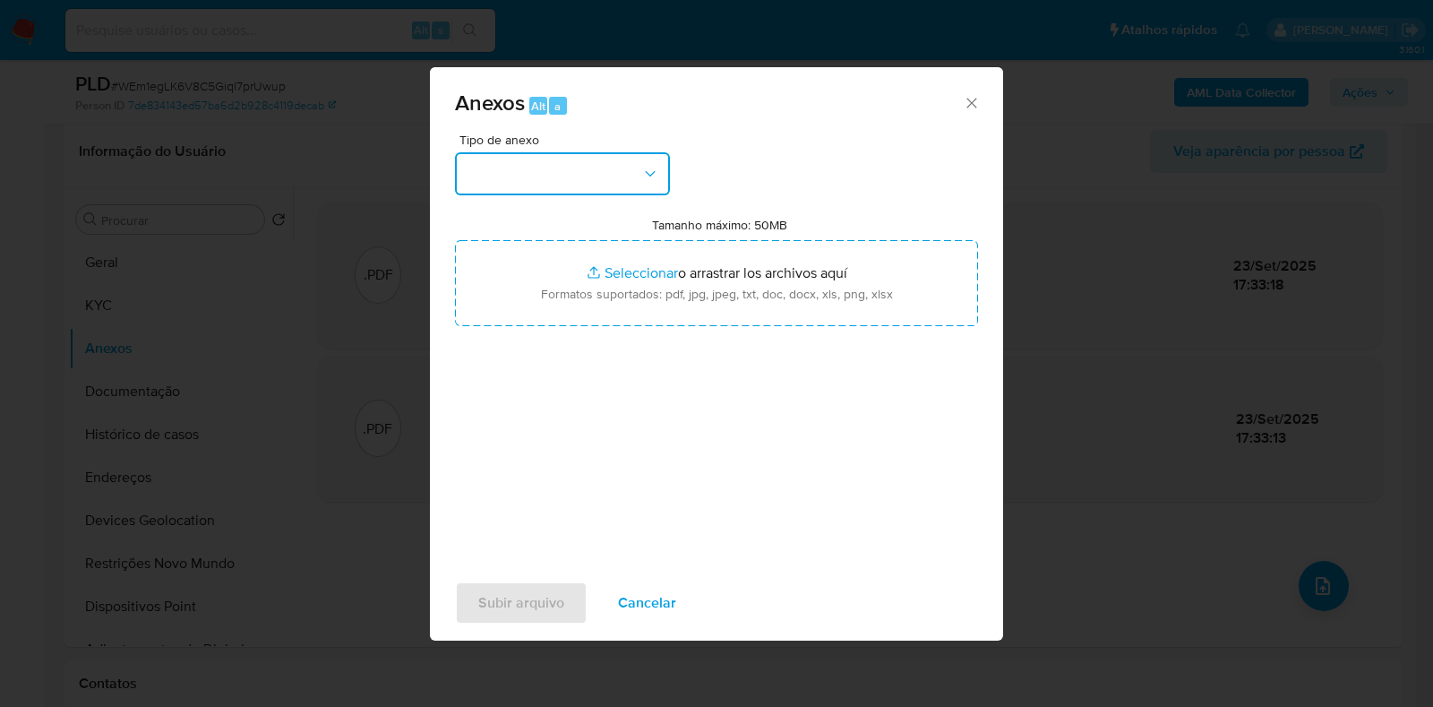
click at [641, 159] on button "button" at bounding box center [562, 173] width 215 height 43
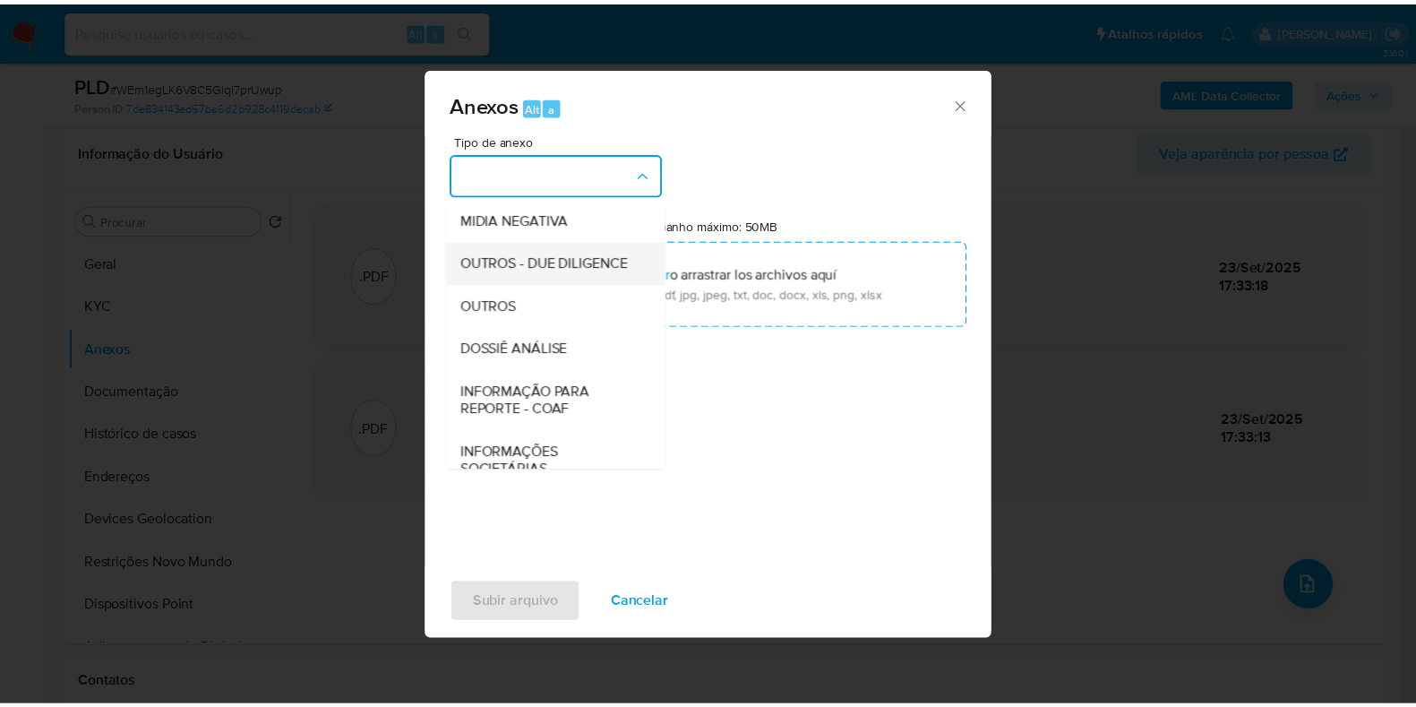
scroll to position [223, 0]
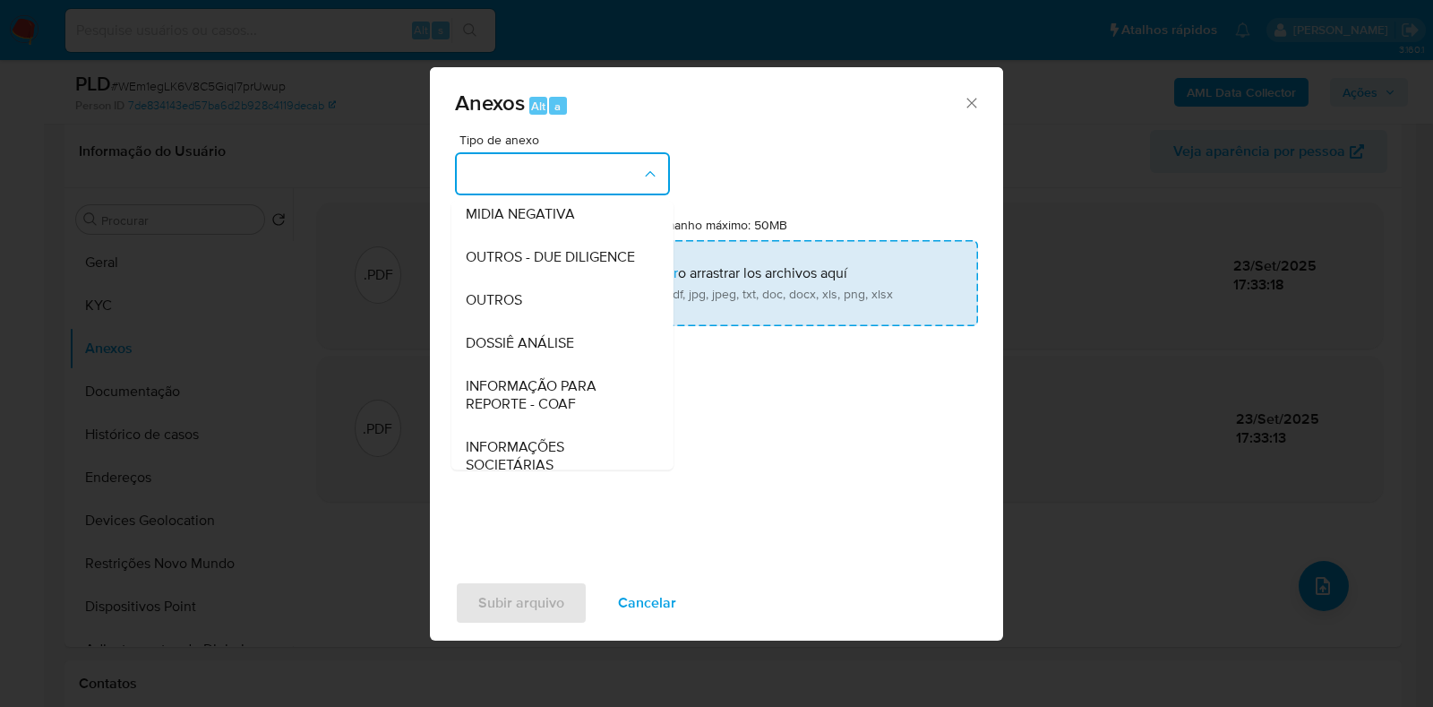
click at [513, 309] on span "OUTROS" at bounding box center [494, 300] width 56 height 18
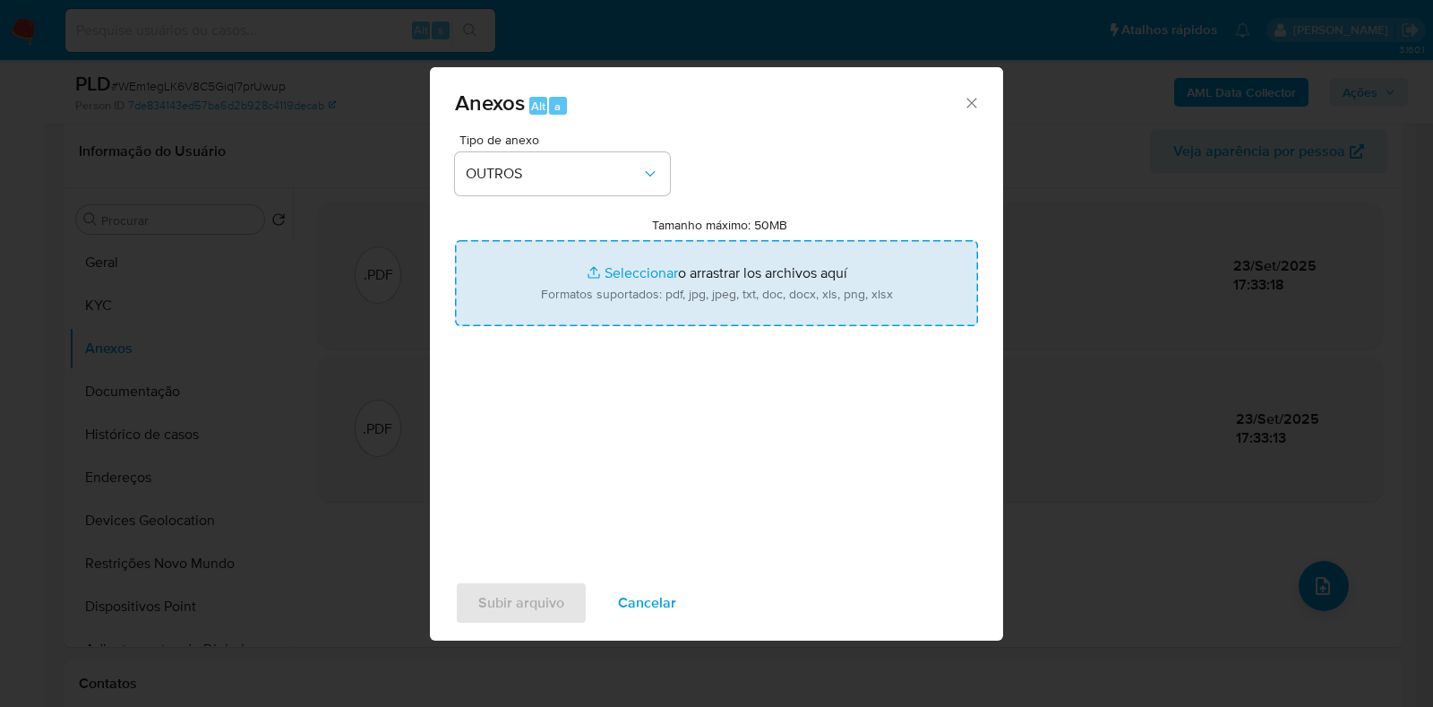
click at [645, 289] on input "Tamanho máximo: 50MB Seleccionar archivos" at bounding box center [716, 283] width 523 height 86
type input "C:\fakepath\Mulan 32761717_2025_09_23_09_50_47.xlsx"
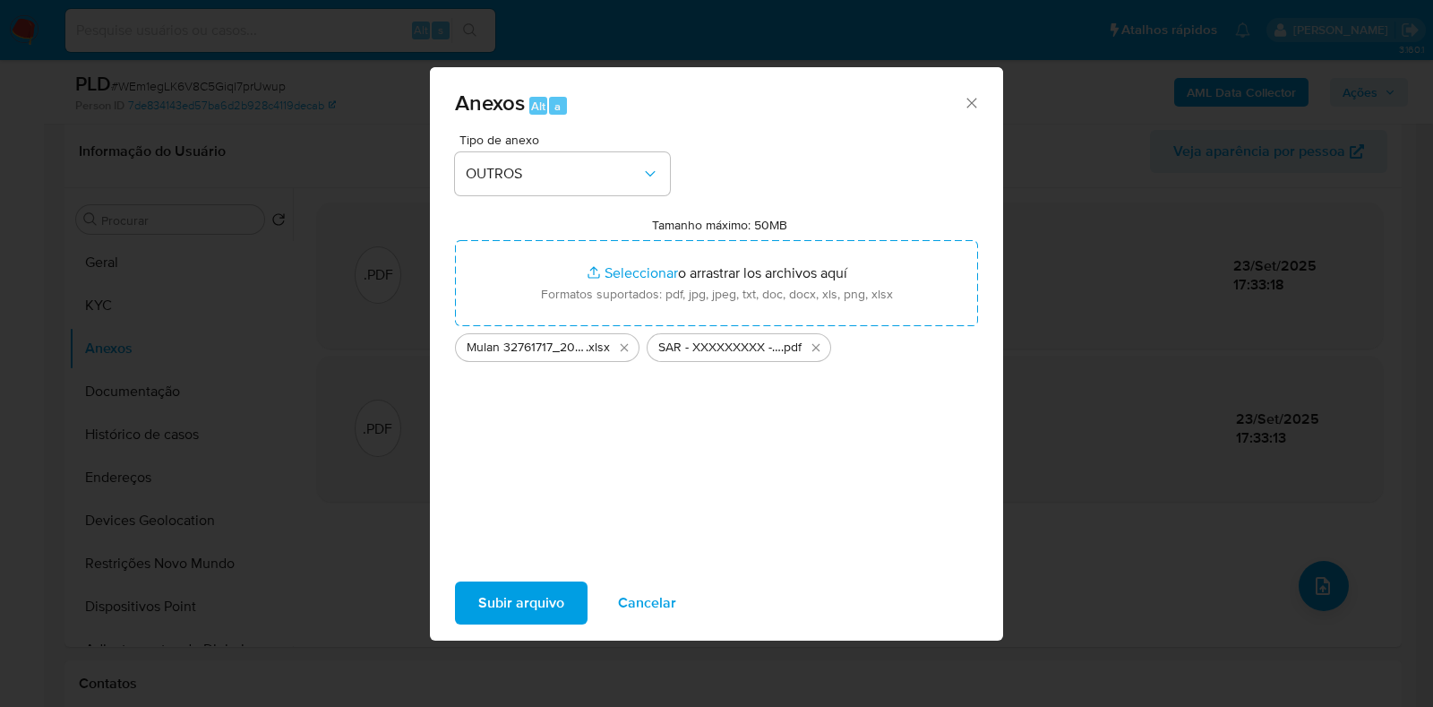
click at [538, 602] on span "Subir arquivo" at bounding box center [521, 602] width 86 height 39
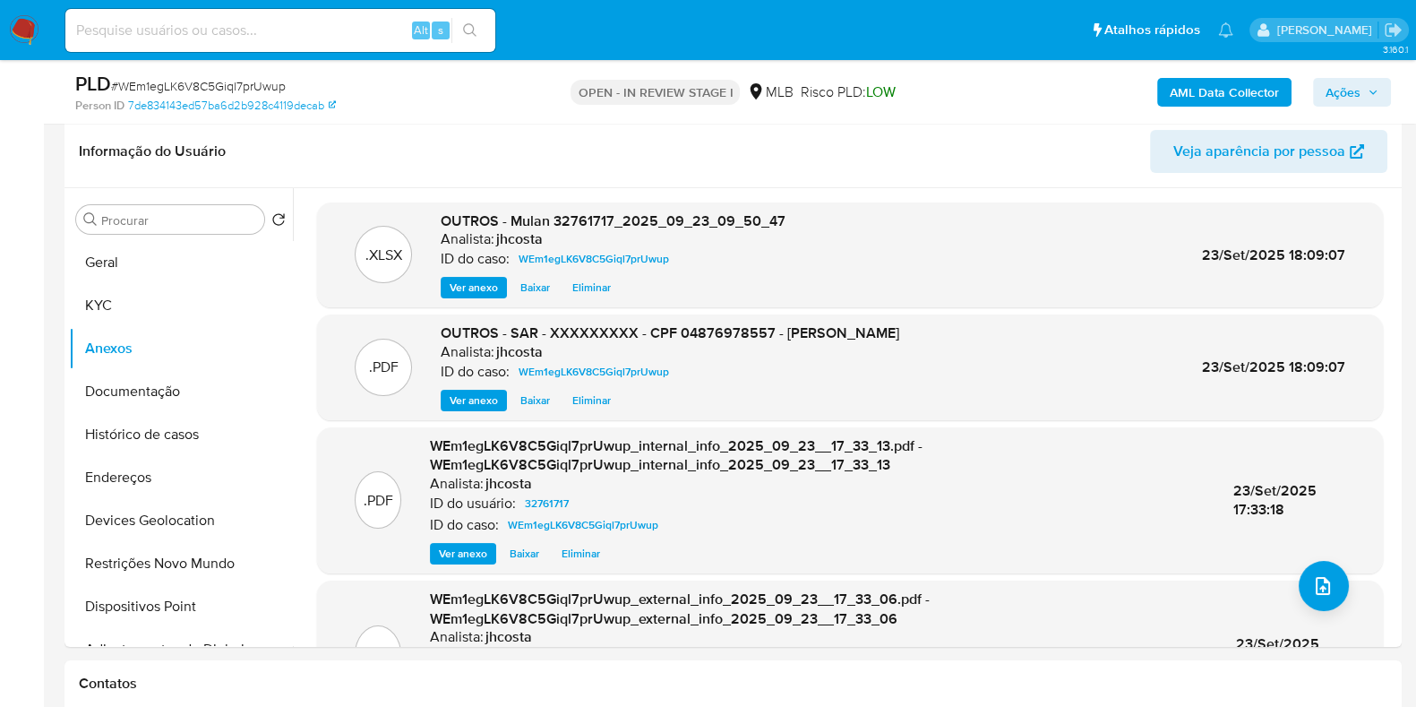
drag, startPoint x: 1336, startPoint y: 91, endPoint x: 1320, endPoint y: 104, distance: 19.7
click at [1338, 90] on span "Ações" at bounding box center [1343, 92] width 35 height 29
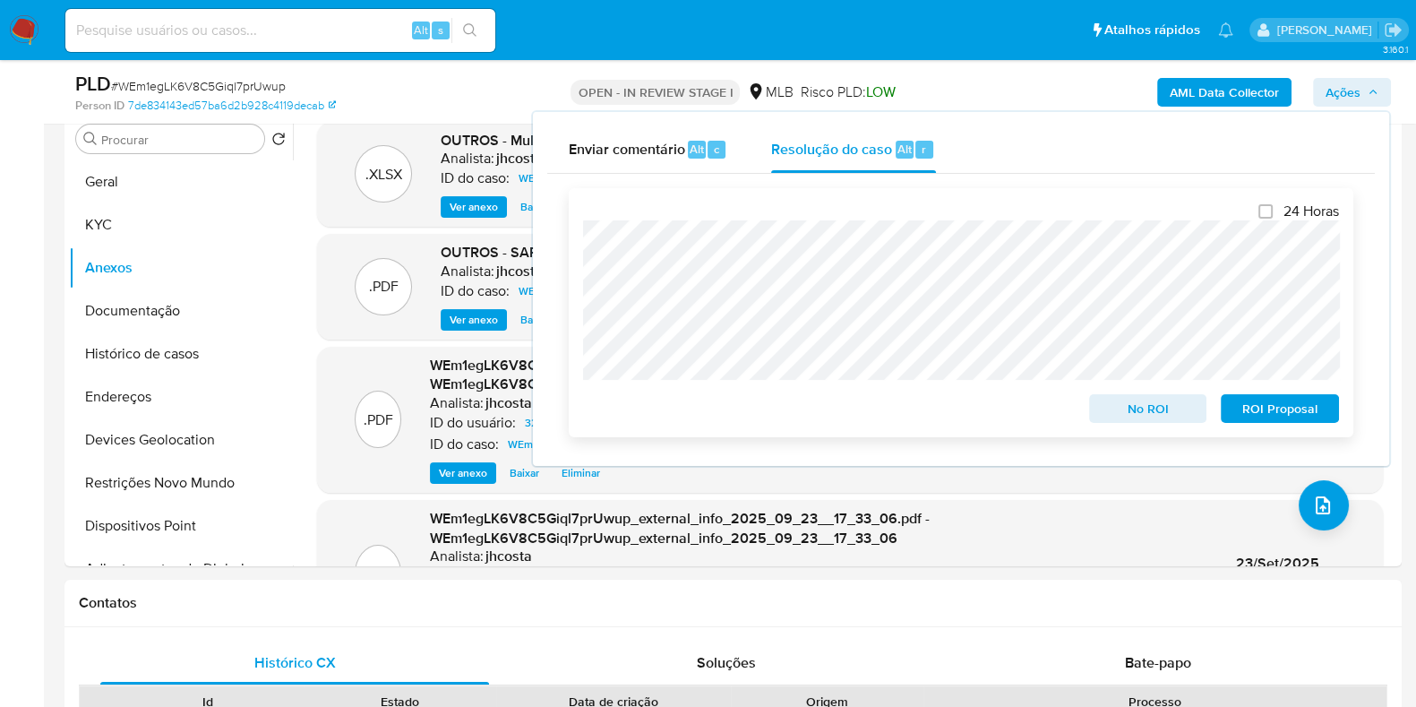
scroll to position [389, 0]
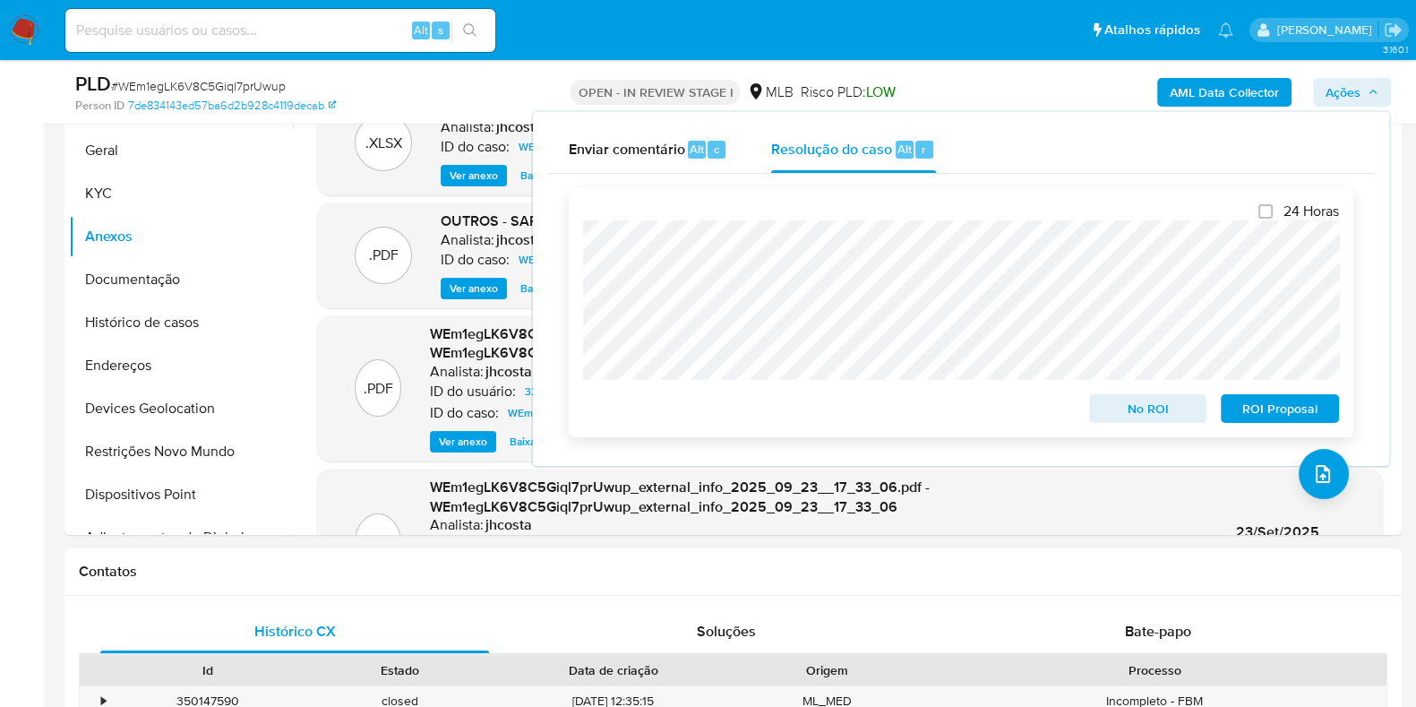
click at [1295, 414] on span "ROI Proposal" at bounding box center [1280, 408] width 93 height 25
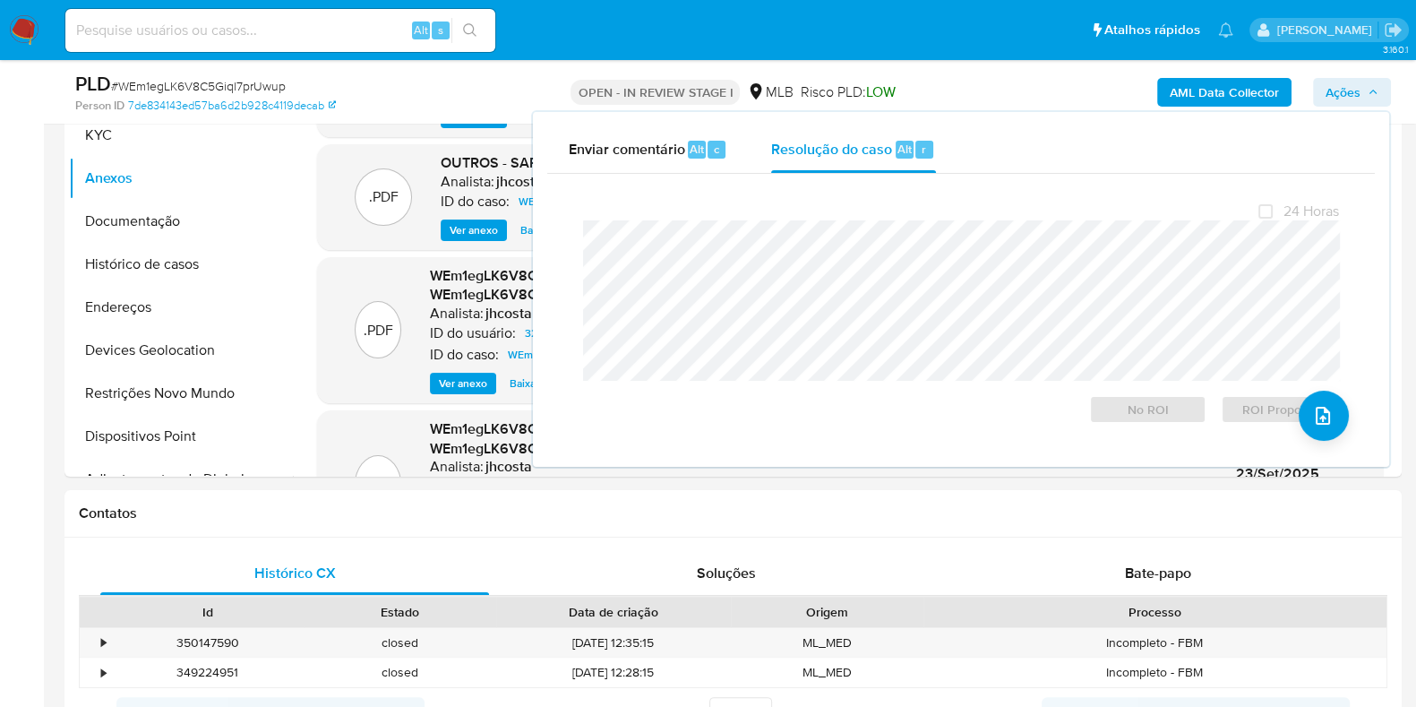
scroll to position [882, 0]
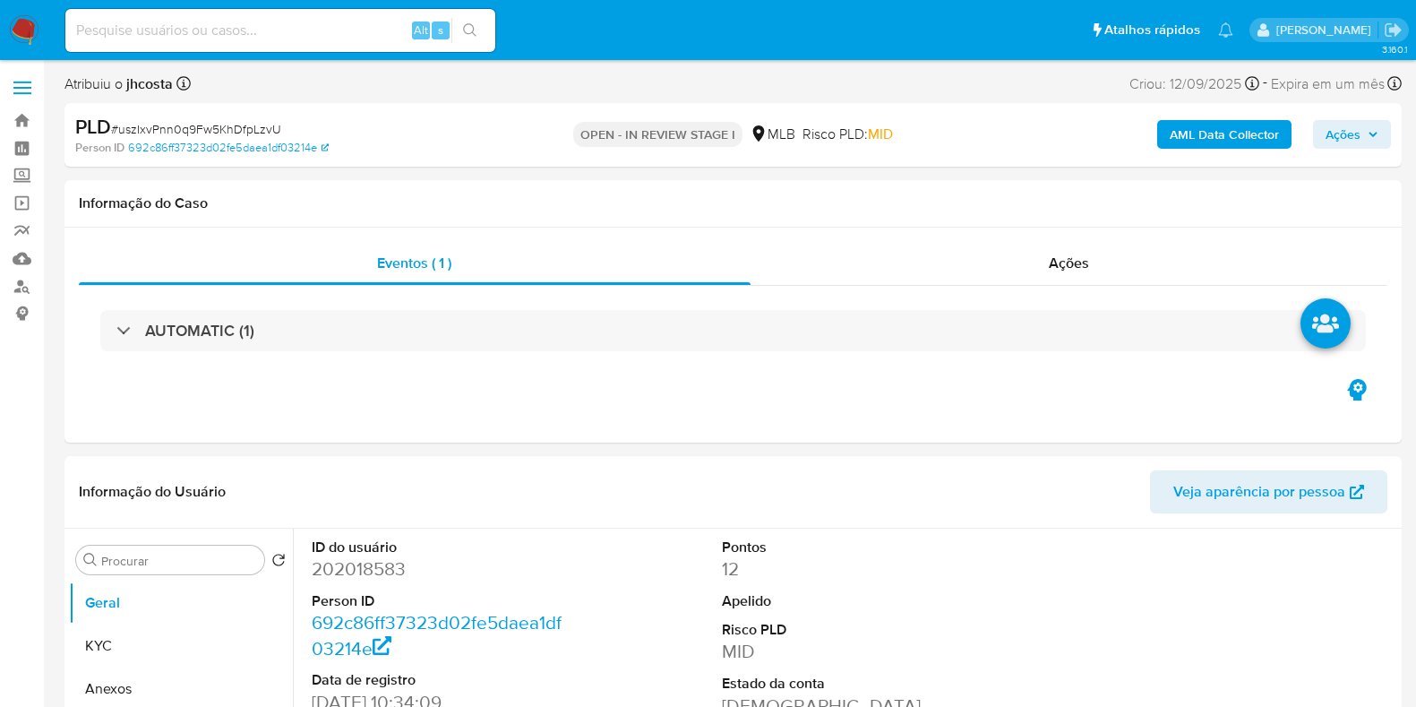
select select "10"
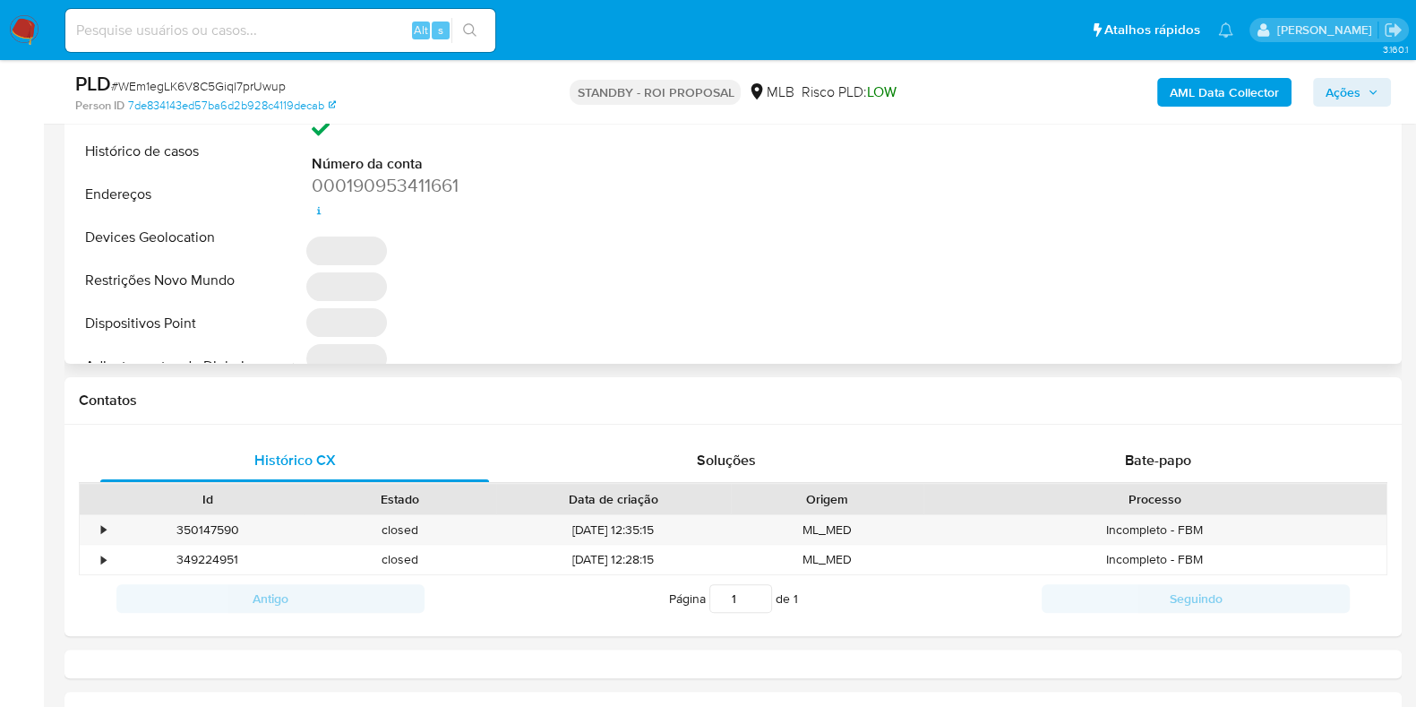
scroll to position [895, 0]
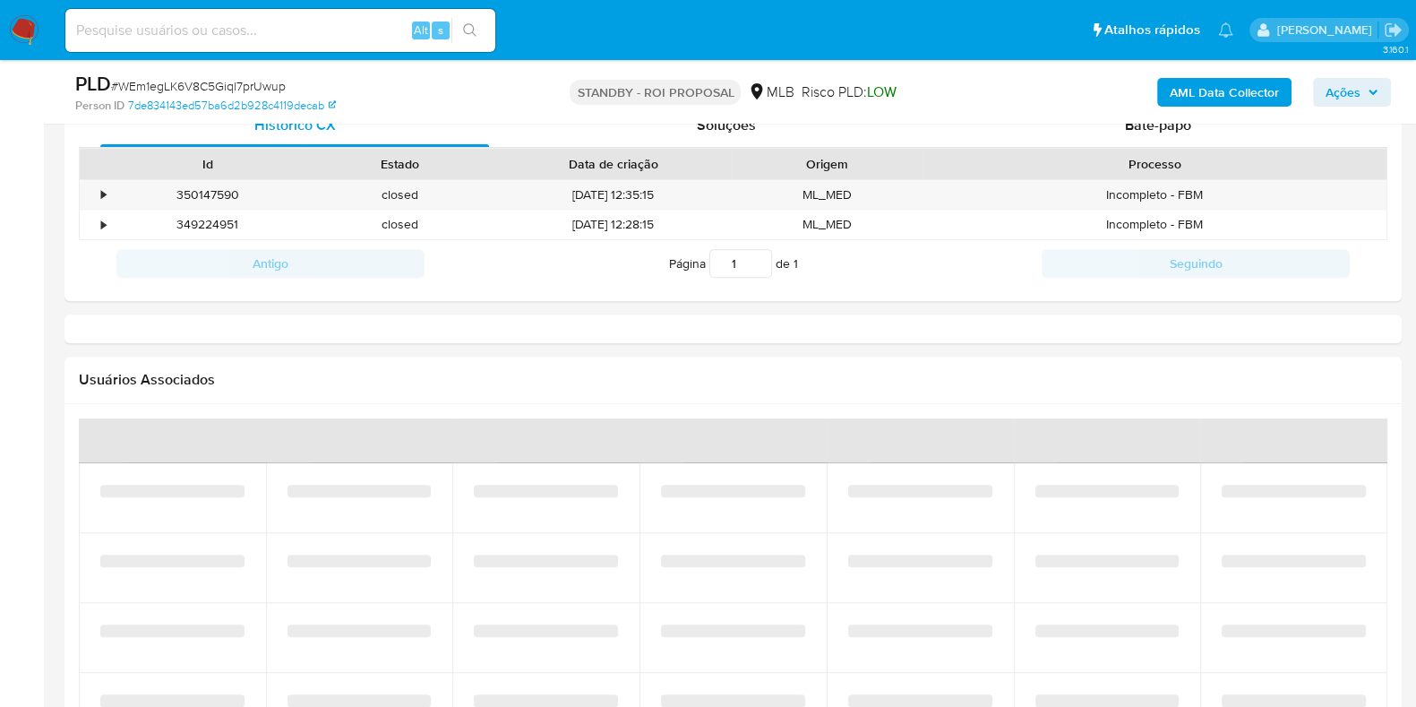
select select "10"
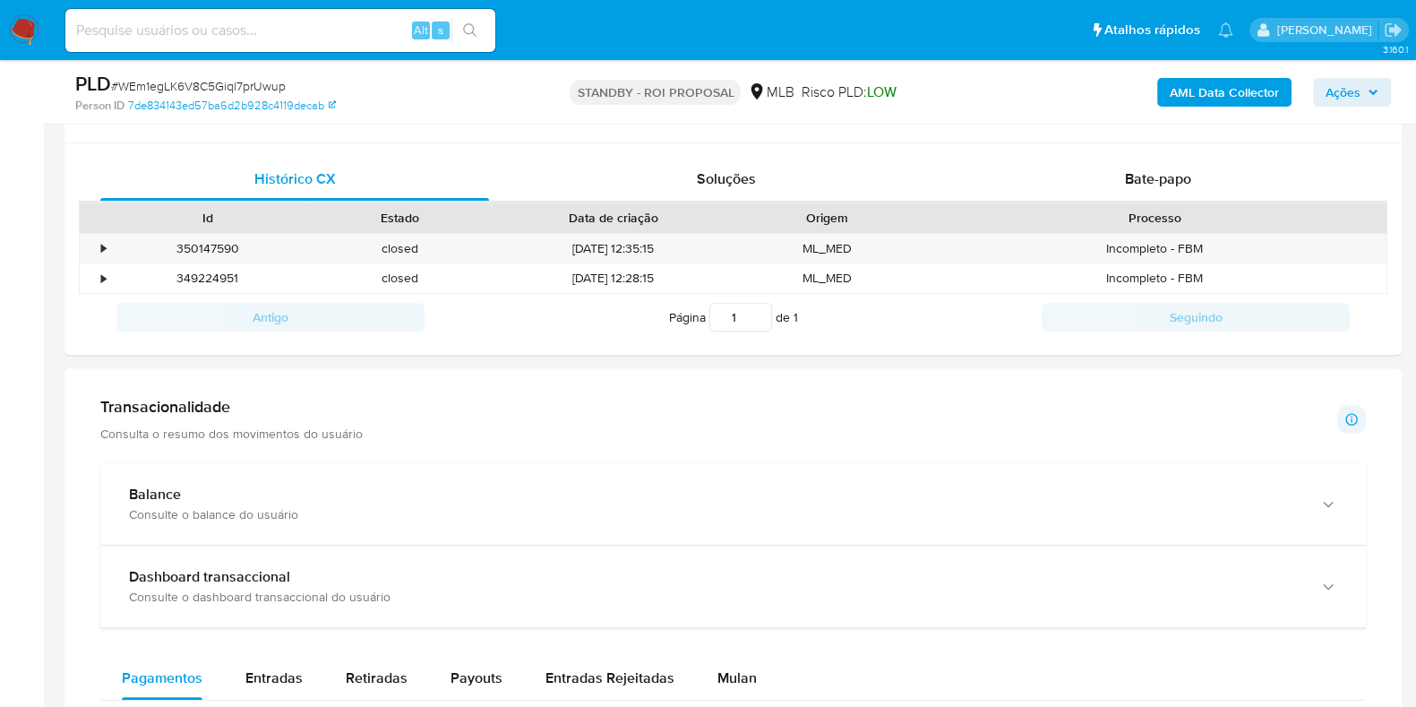
scroll to position [954, 0]
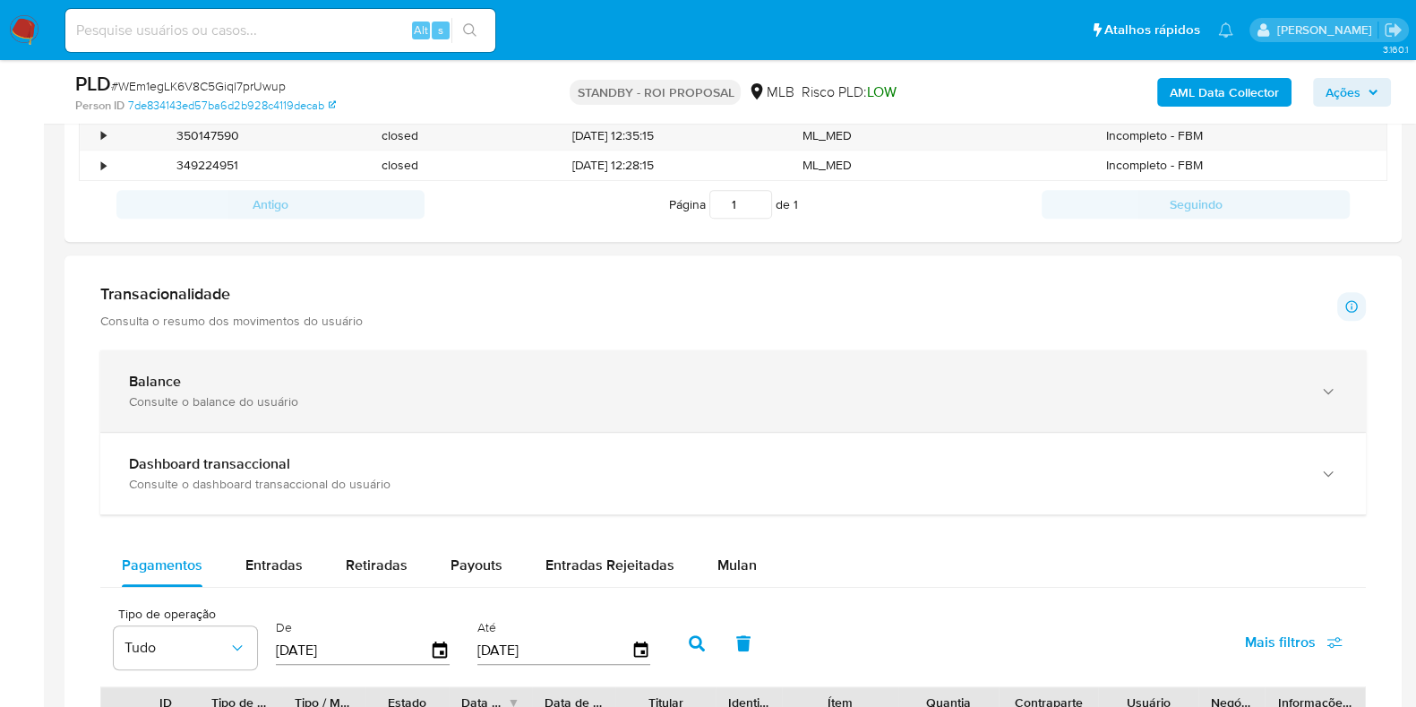
click at [210, 398] on div "Consulte o balance do usuário" at bounding box center [715, 401] width 1173 height 16
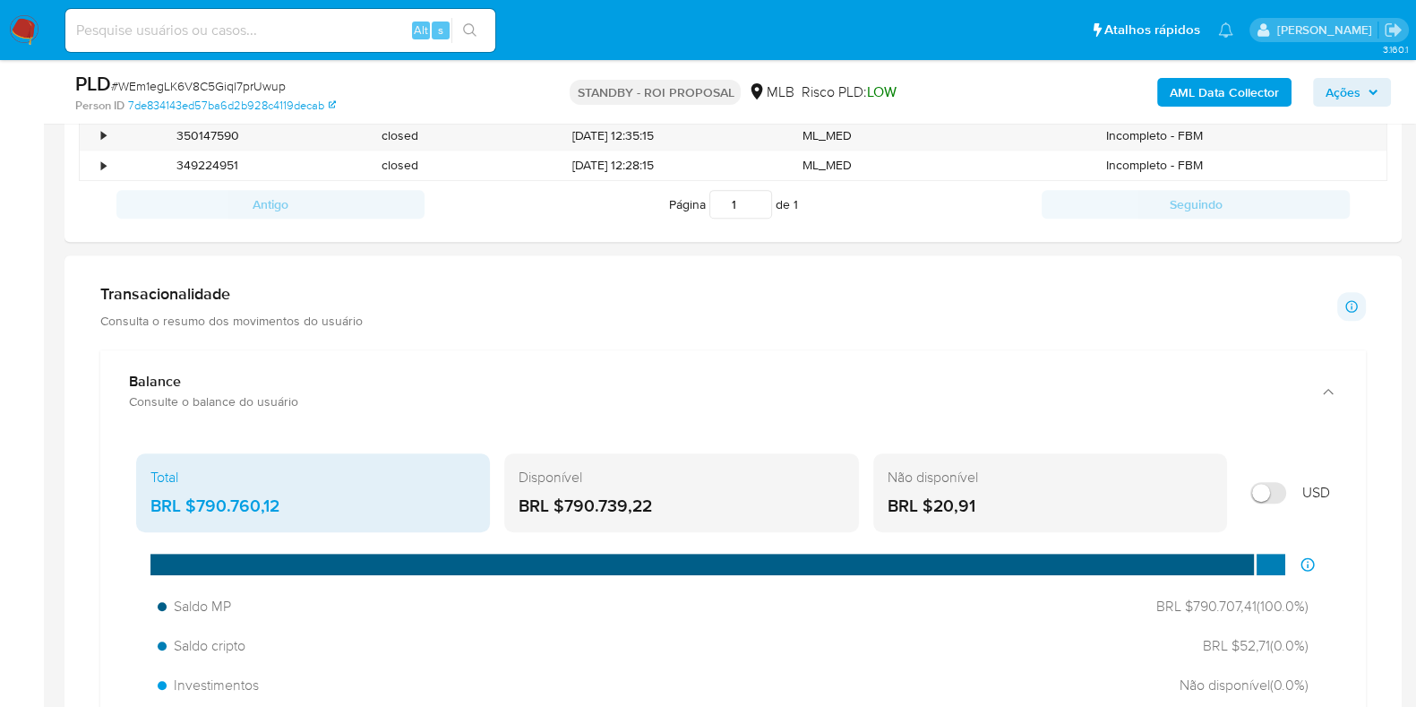
drag, startPoint x: 727, startPoint y: 494, endPoint x: 426, endPoint y: 501, distance: 302.0
click at [426, 501] on div "Total BRL $790.760,12 Disponível BRL $790.739,22 Não disponível BRL $20,91 USD" at bounding box center [733, 492] width 1194 height 79
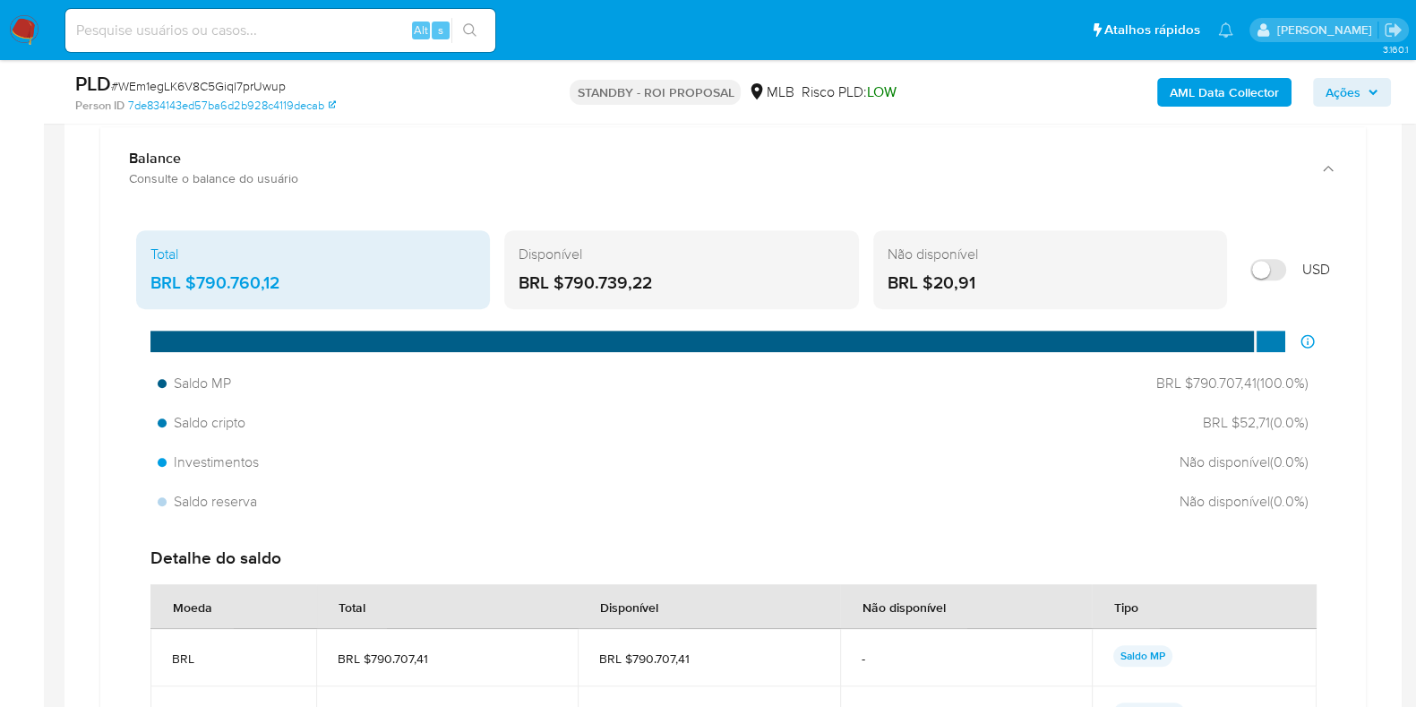
scroll to position [1178, 0]
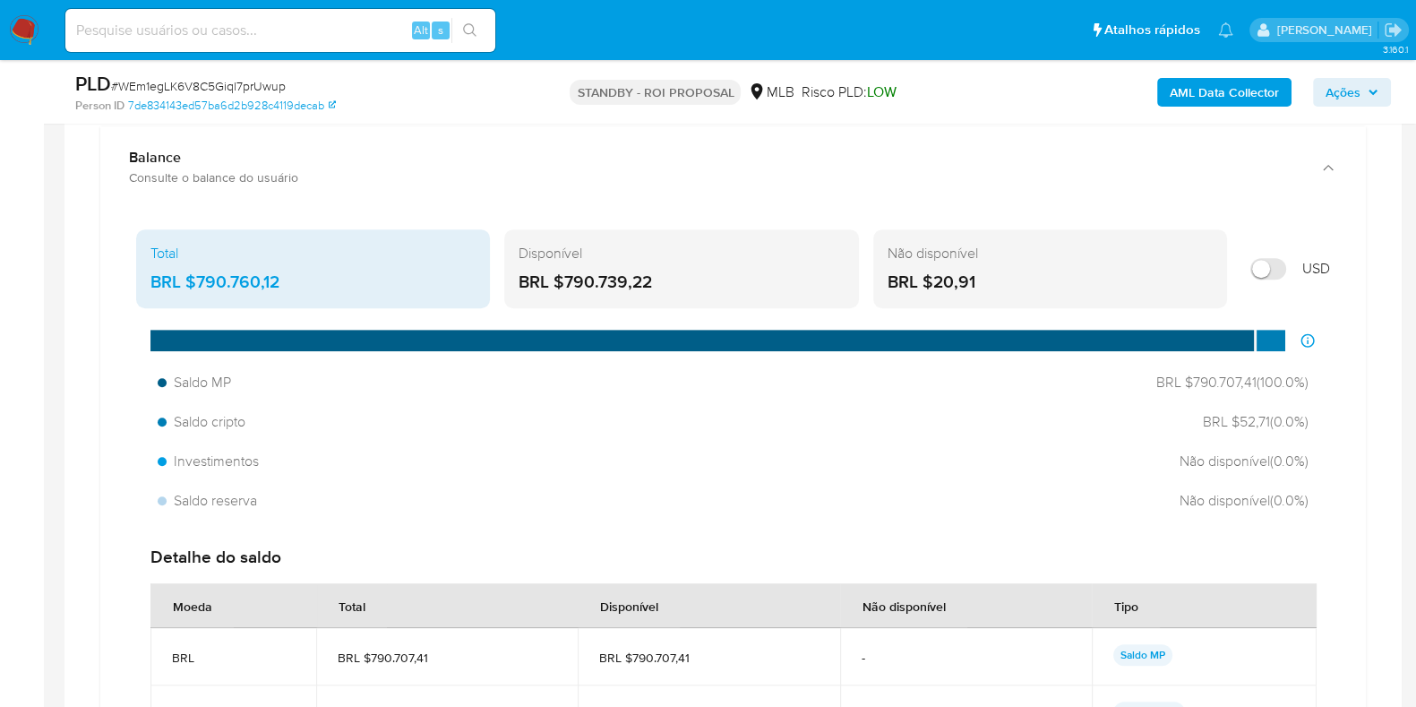
drag, startPoint x: 1160, startPoint y: 381, endPoint x: 1336, endPoint y: 384, distance: 175.6
click at [1335, 381] on div "Total BRL $790.760,12 Disponível BRL $790.739,22 Não disponível BRL $20,91 USD …" at bounding box center [733, 529] width 1237 height 614
click at [1236, 383] on span "BRL $790.707,41 ( 100.0 %)" at bounding box center [1228, 383] width 160 height 20
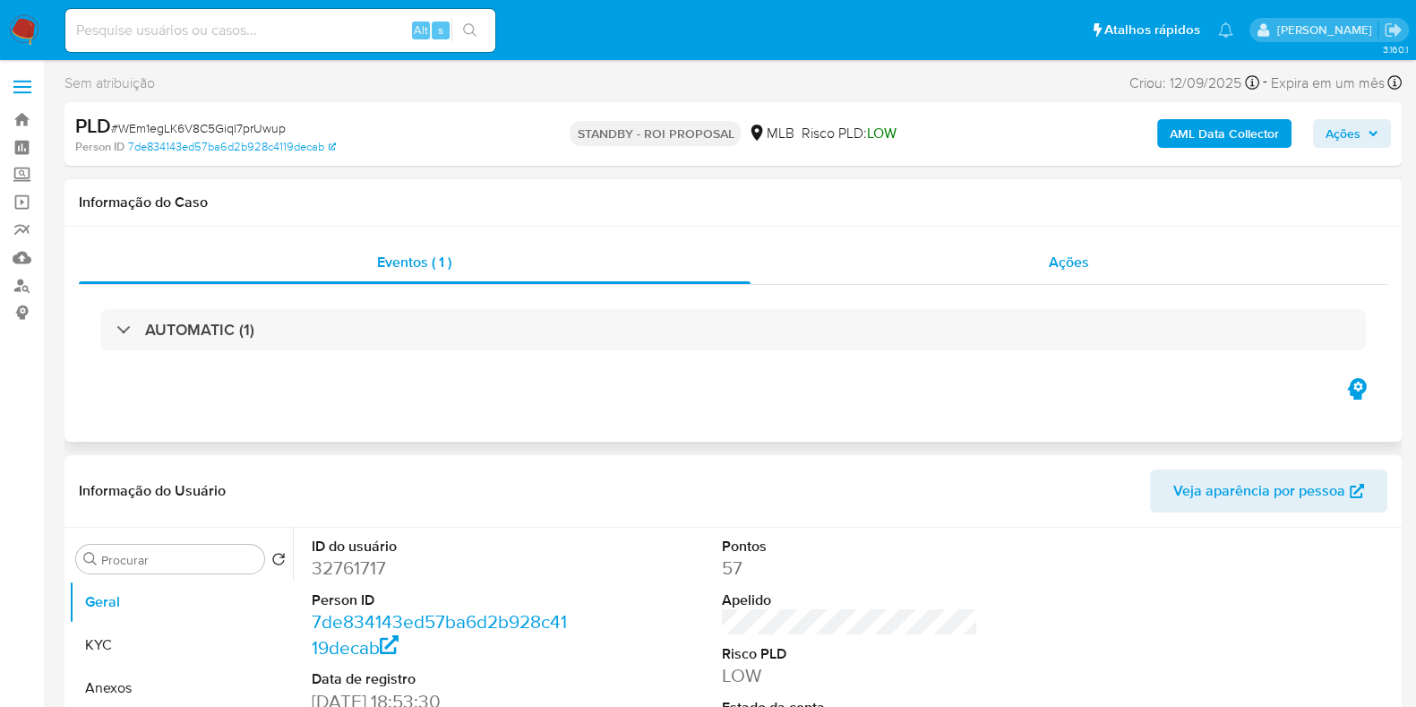
scroll to position [0, 0]
click at [1088, 229] on div "Eventos ( 1 ) Ações AUTOMATIC (1)" at bounding box center [734, 335] width 1338 height 215
click at [1072, 248] on div "Ações" at bounding box center [1070, 263] width 638 height 43
